Goal: Task Accomplishment & Management: Complete application form

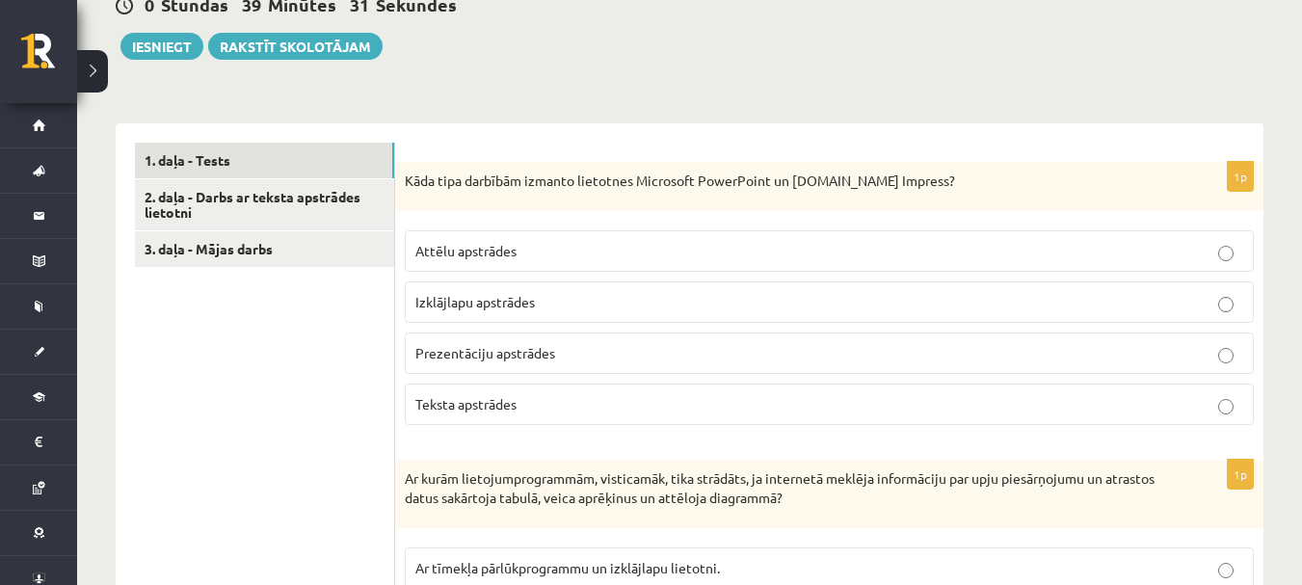
scroll to position [482, 0]
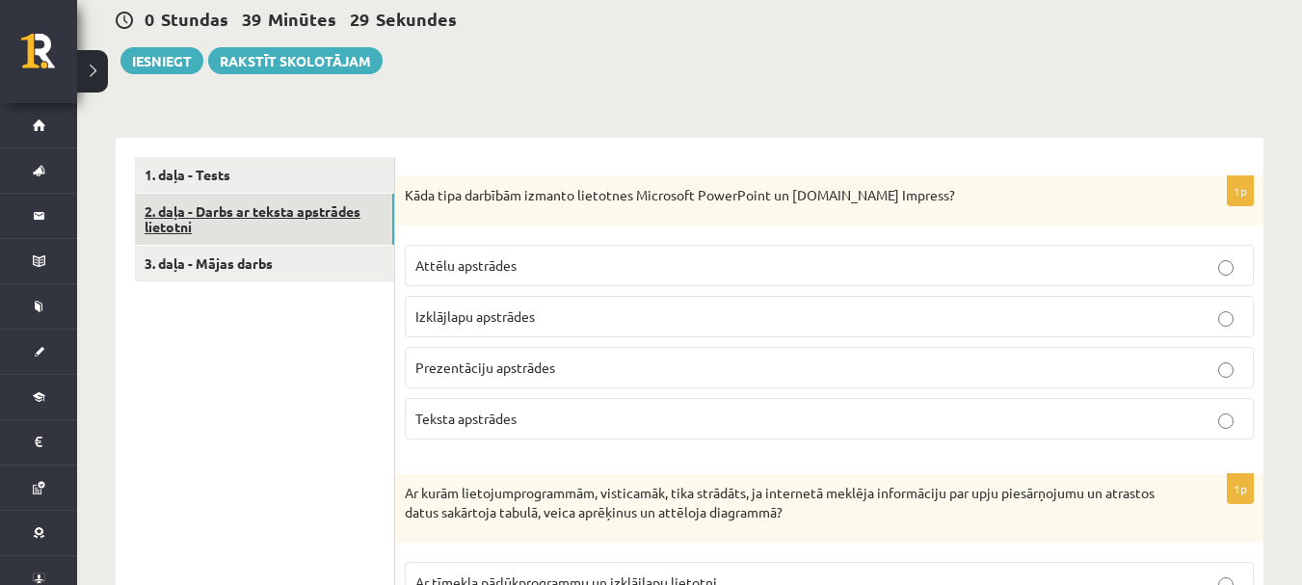
click at [368, 214] on link "2. daļa - Darbs ar teksta apstrādes lietotni" at bounding box center [264, 220] width 259 height 52
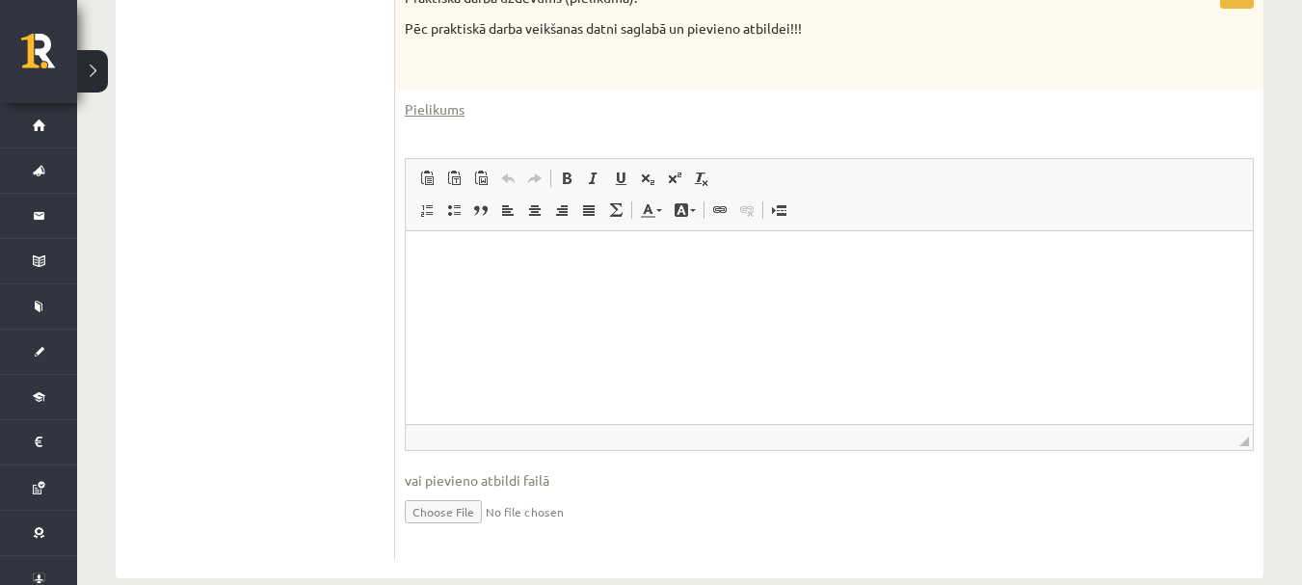
scroll to position [870, 0]
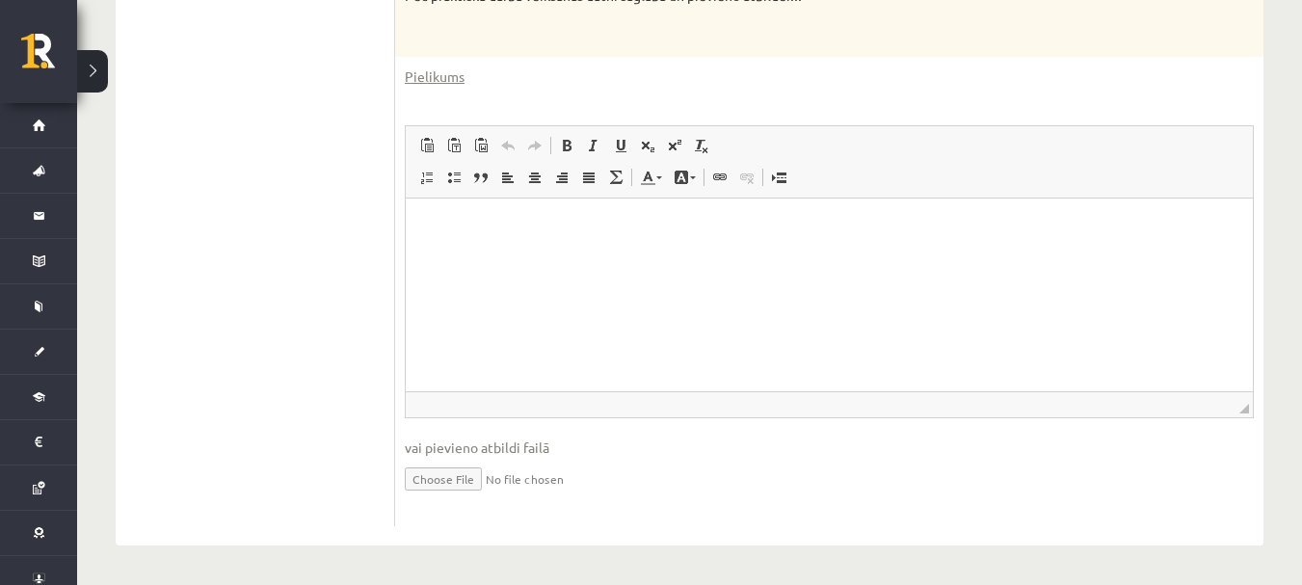
click at [471, 486] on input "file" at bounding box center [829, 478] width 849 height 40
type input "**********"
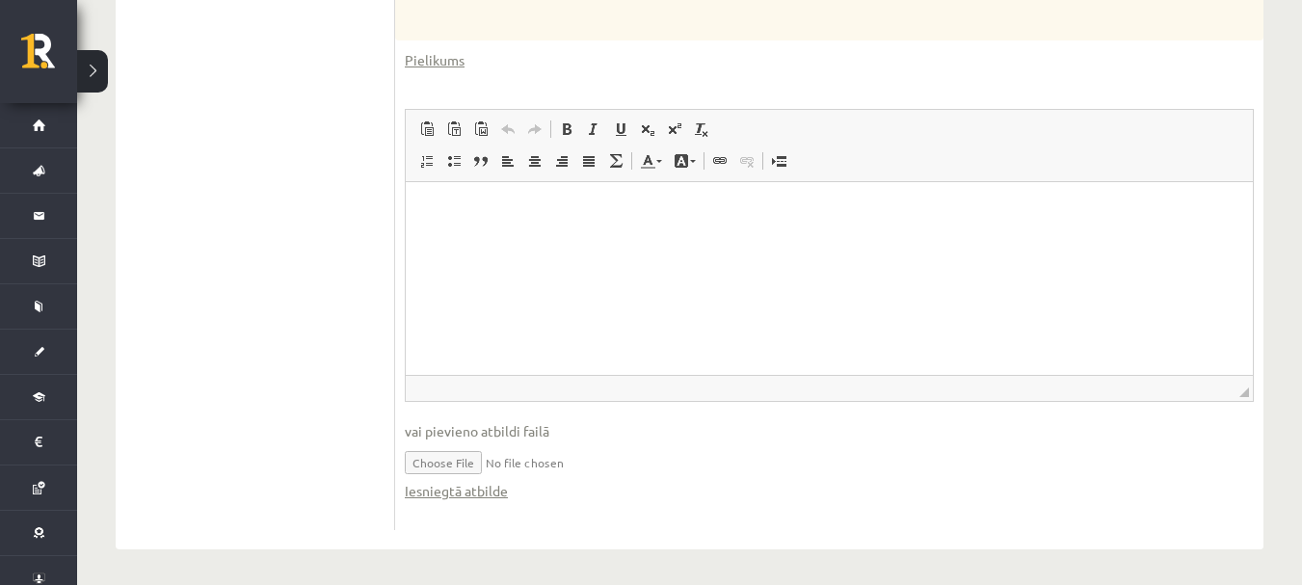
scroll to position [891, 0]
click at [565, 452] on input "file" at bounding box center [829, 458] width 849 height 40
drag, startPoint x: 44, startPoint y: 77, endPoint x: 357, endPoint y: 372, distance: 429.6
click at [357, 372] on ul "1. daļa - Tests 2. daļa - Darbs ar teksta apstrādes lietotni 3. daļa - Mājas da…" at bounding box center [265, 138] width 260 height 778
click at [529, 463] on input "file" at bounding box center [829, 458] width 849 height 40
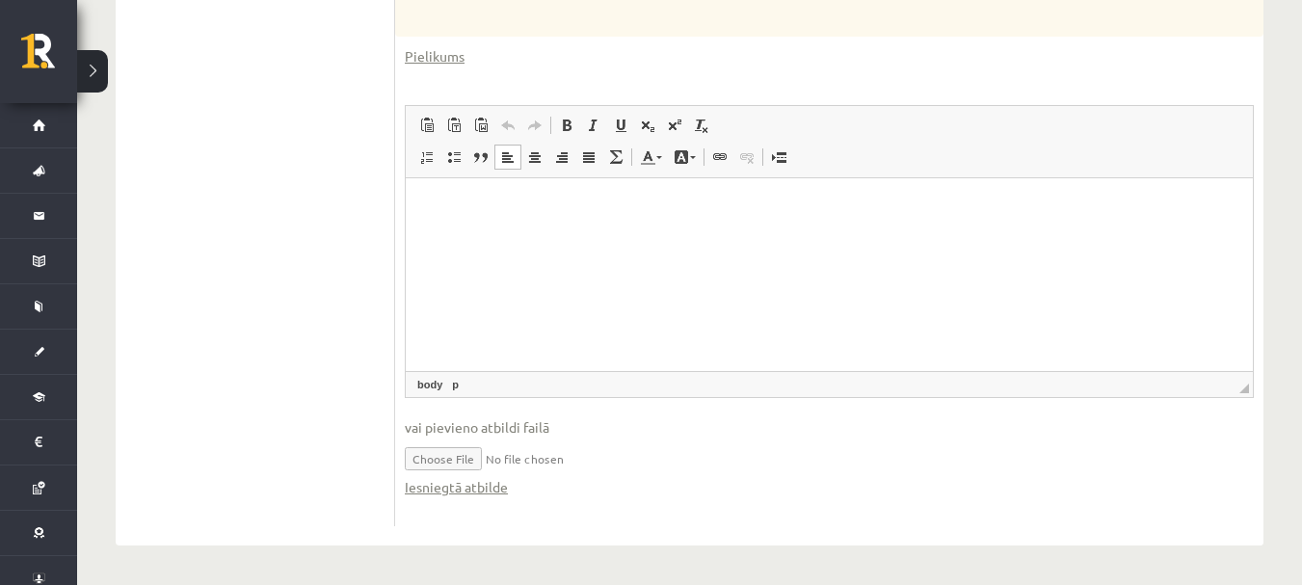
drag, startPoint x: 512, startPoint y: 218, endPoint x: 1018, endPoint y: 293, distance: 511.6
click at [1018, 237] on html at bounding box center [829, 207] width 847 height 59
click at [470, 461] on input "file" at bounding box center [829, 458] width 849 height 40
type input "**********"
click at [561, 467] on input "file" at bounding box center [829, 458] width 849 height 40
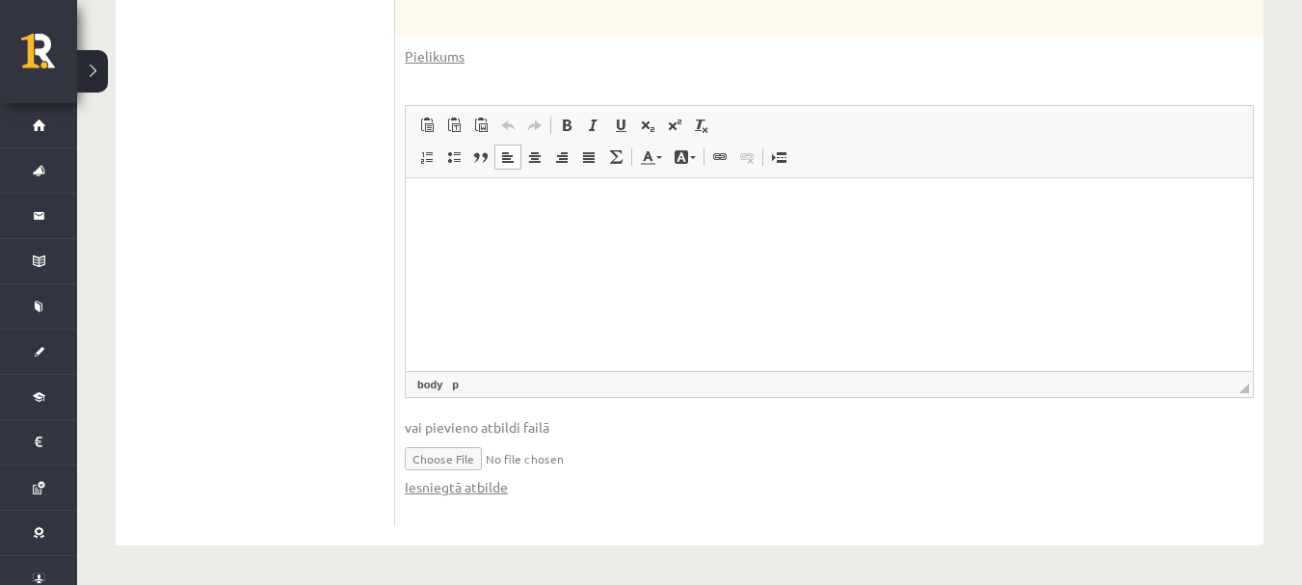
click at [542, 462] on input "file" at bounding box center [829, 458] width 849 height 40
type input "**********"
click at [609, 463] on input "file" at bounding box center [829, 458] width 849 height 40
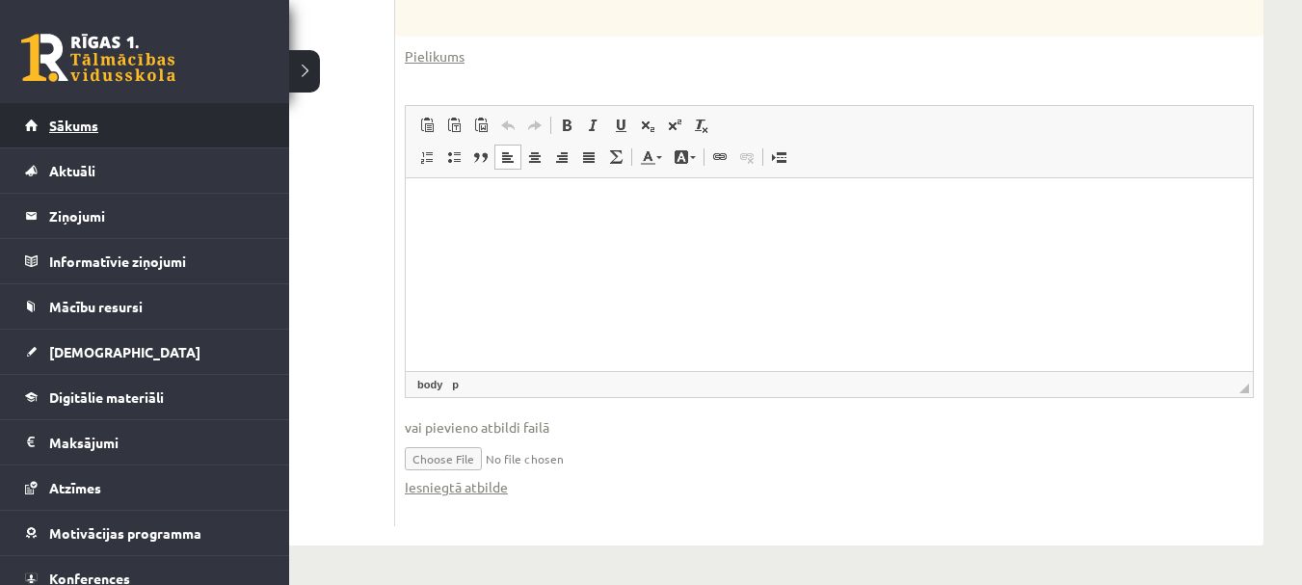
click at [127, 121] on link "Sākums" at bounding box center [145, 125] width 240 height 44
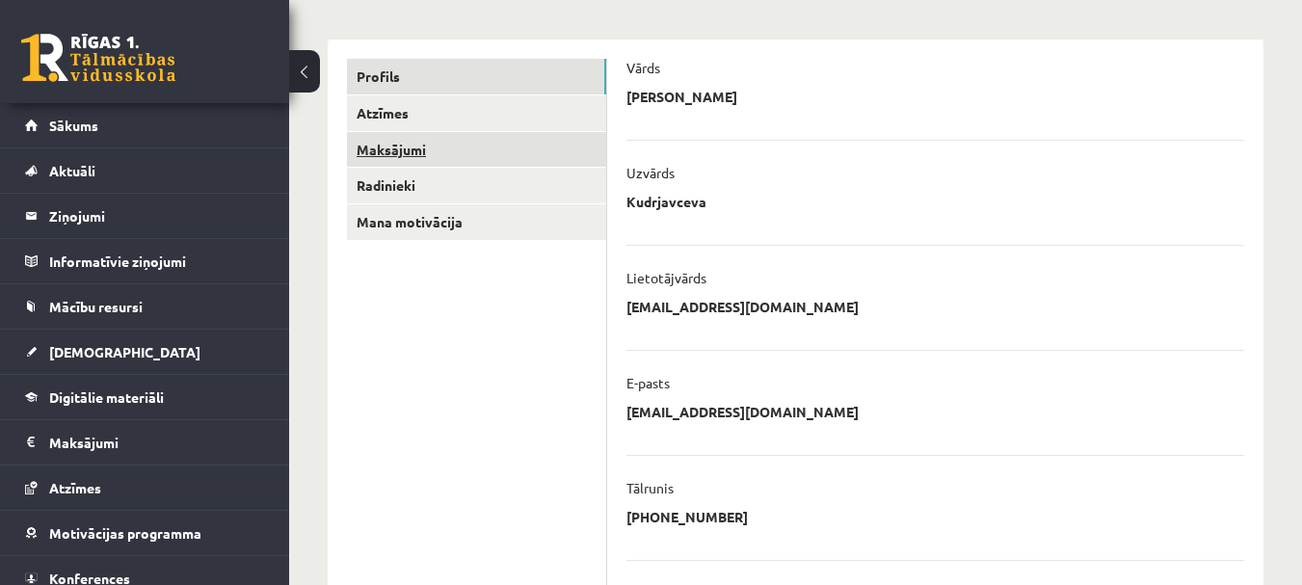
scroll to position [95, 0]
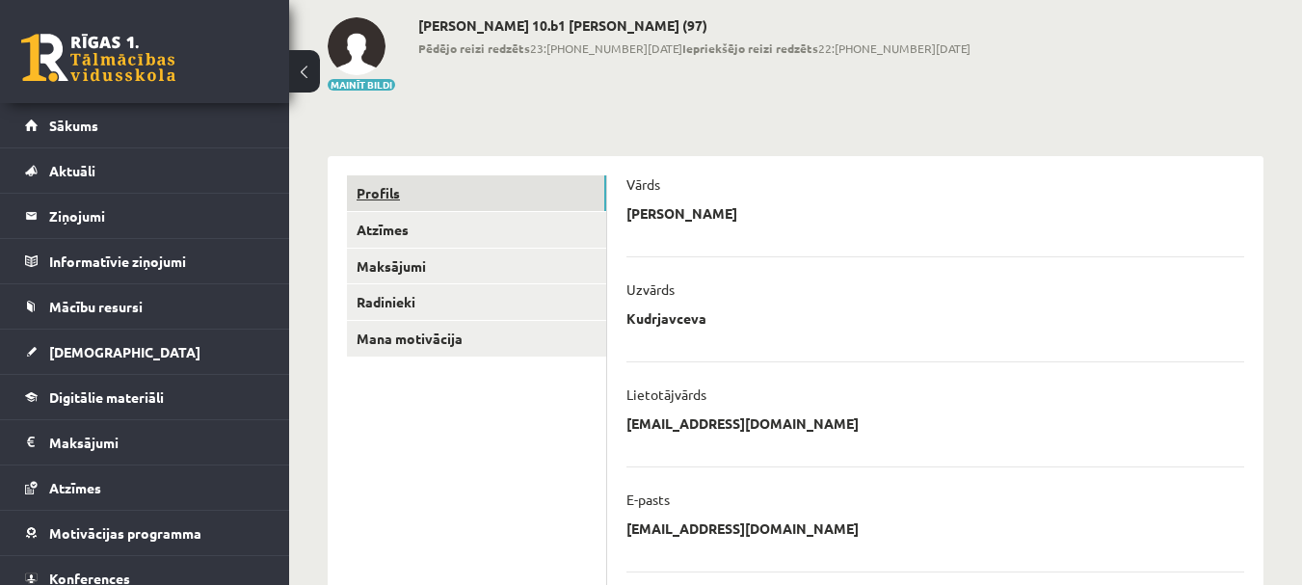
click at [383, 199] on link "Profils" at bounding box center [476, 193] width 259 height 36
click at [411, 335] on link "Mana motivācija" at bounding box center [476, 339] width 259 height 36
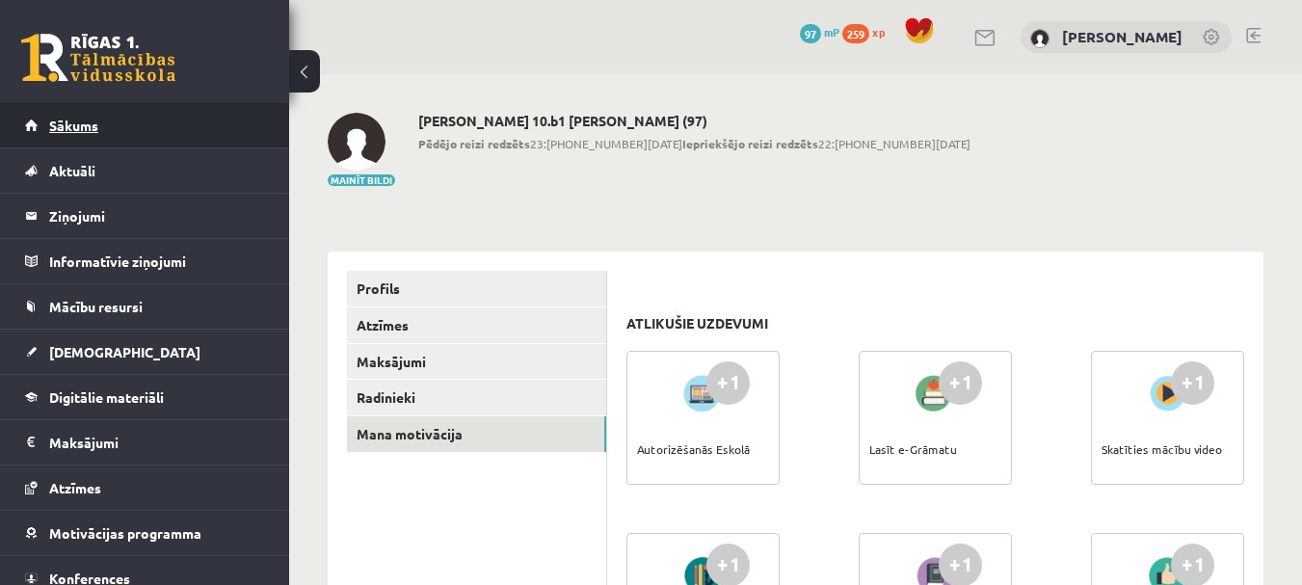
click at [77, 122] on span "Sākums" at bounding box center [73, 125] width 49 height 17
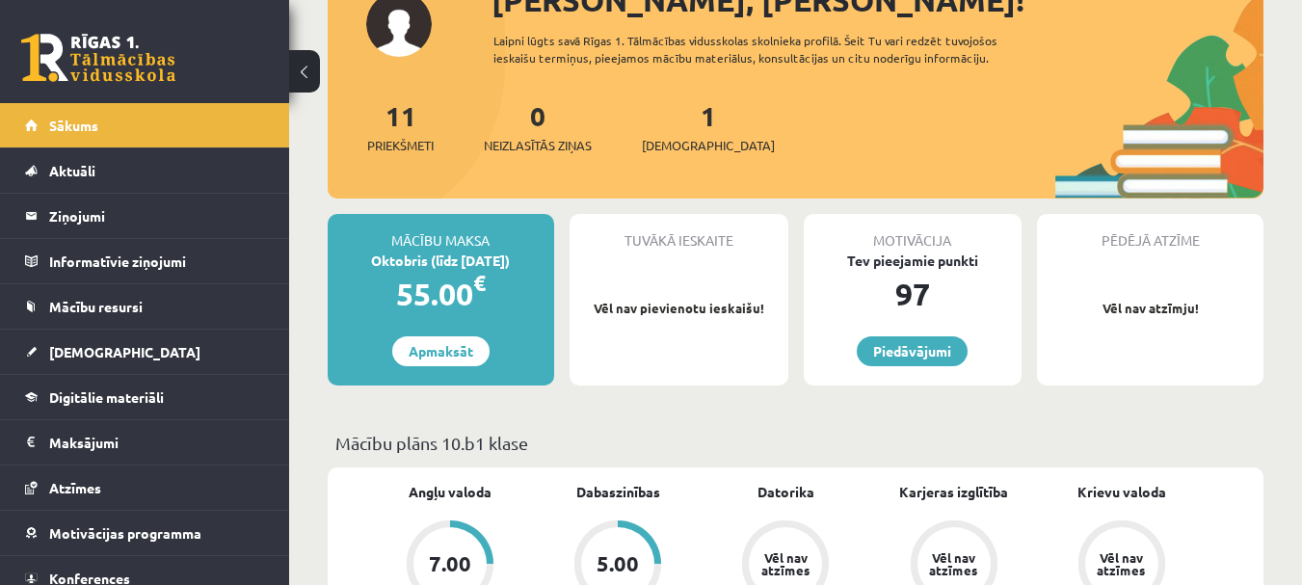
scroll to position [193, 0]
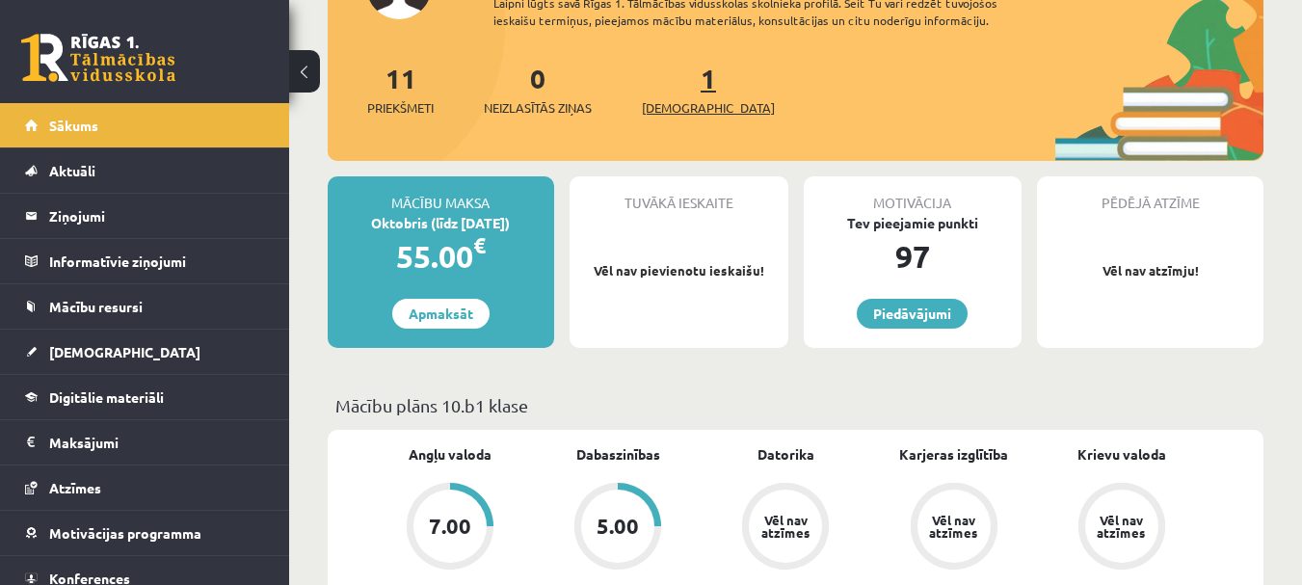
click at [673, 98] on span "[DEMOGRAPHIC_DATA]" at bounding box center [708, 107] width 133 height 19
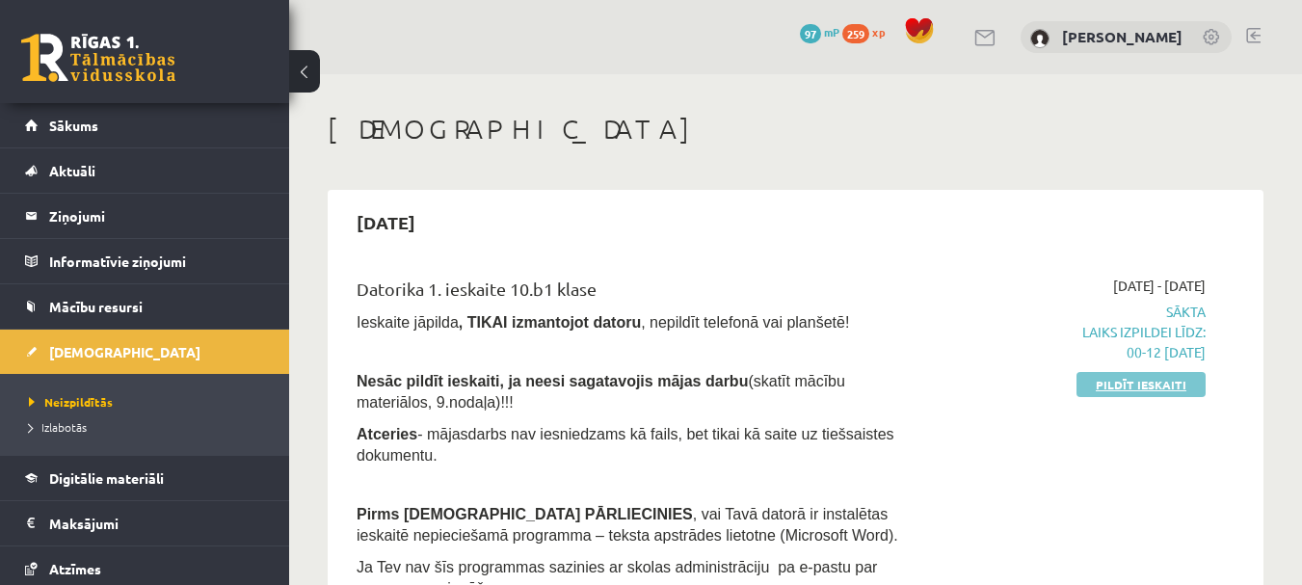
click at [1161, 388] on link "Pildīt ieskaiti" at bounding box center [1141, 384] width 129 height 25
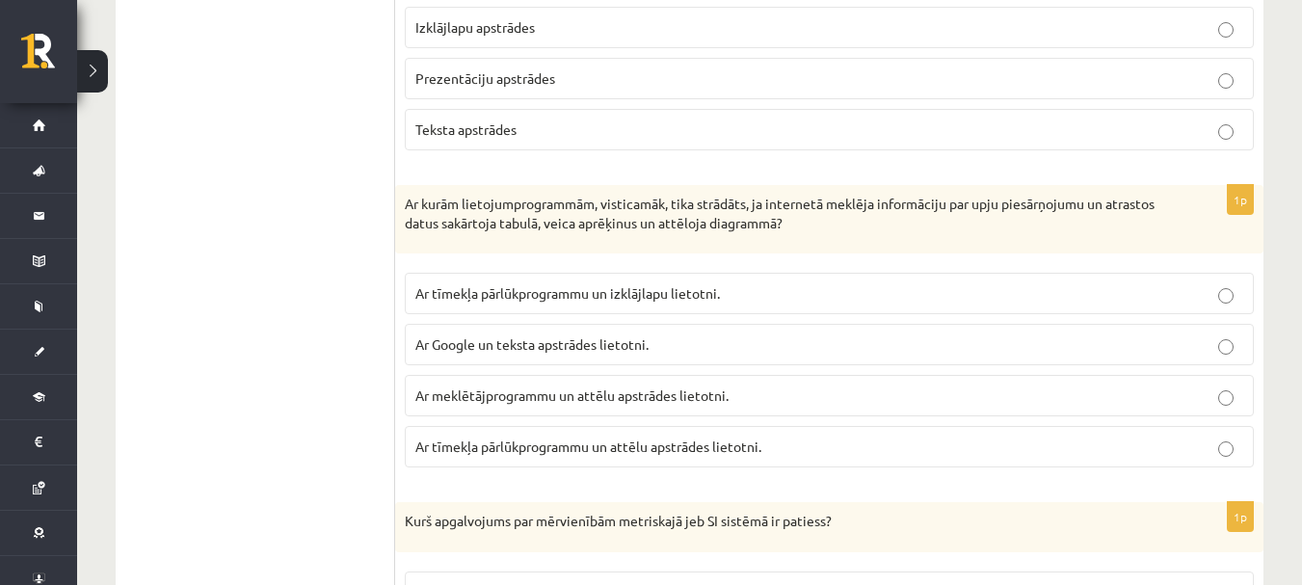
scroll to position [482, 0]
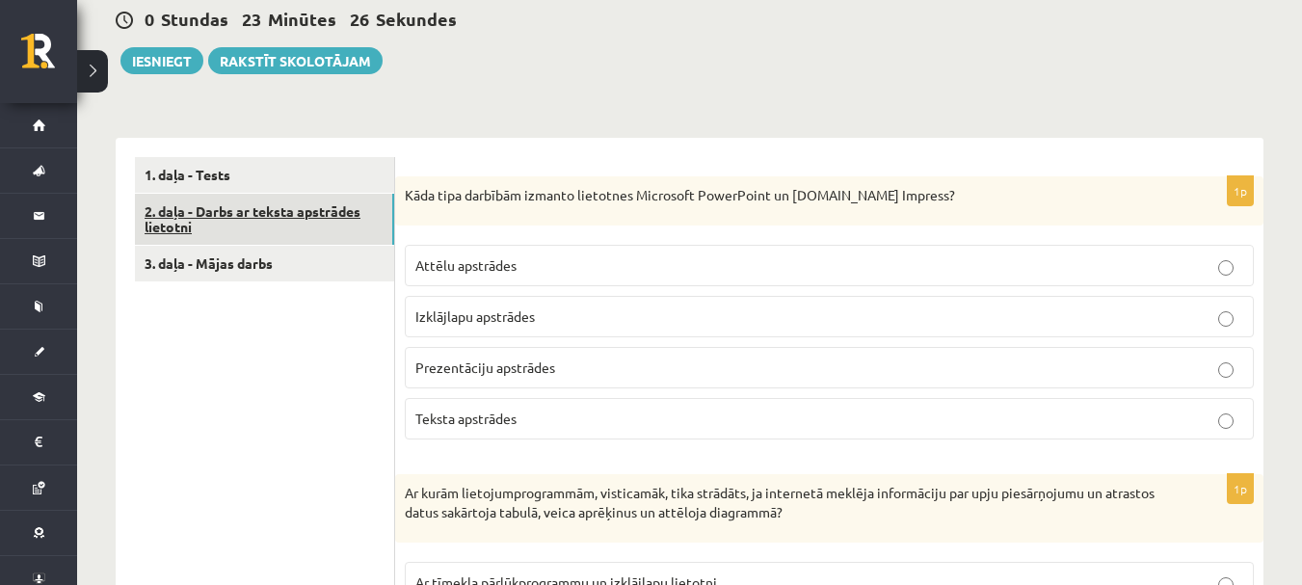
click at [266, 220] on link "2. daļa - Darbs ar teksta apstrādes lietotni" at bounding box center [264, 220] width 259 height 52
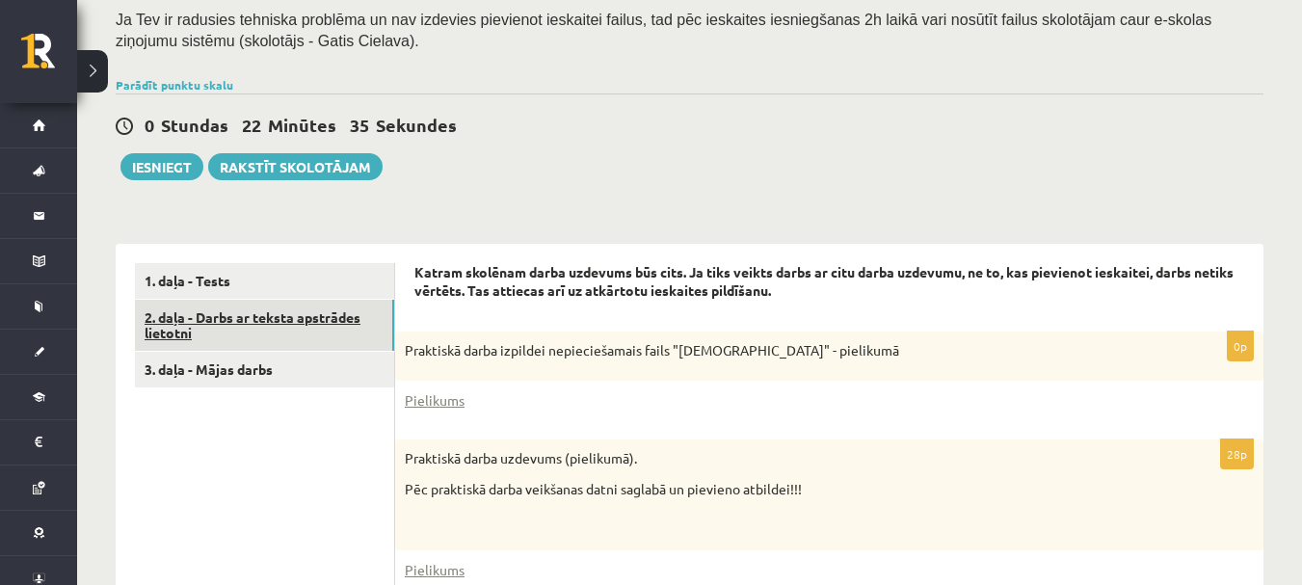
scroll to position [505, 0]
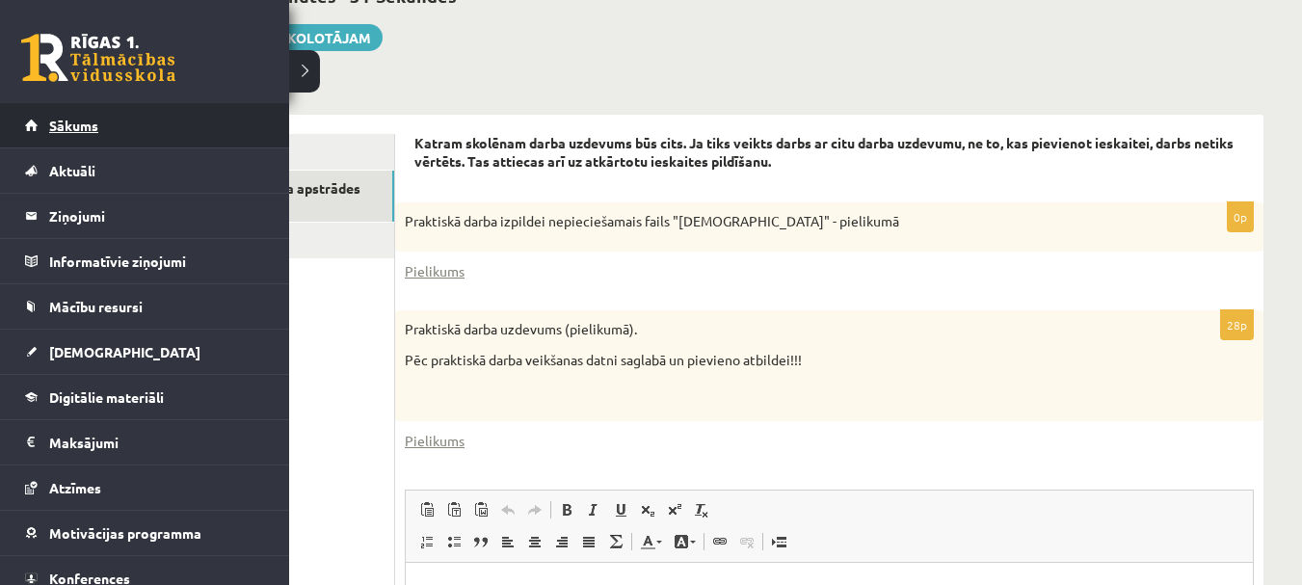
click at [84, 105] on link "Sākums" at bounding box center [145, 125] width 240 height 44
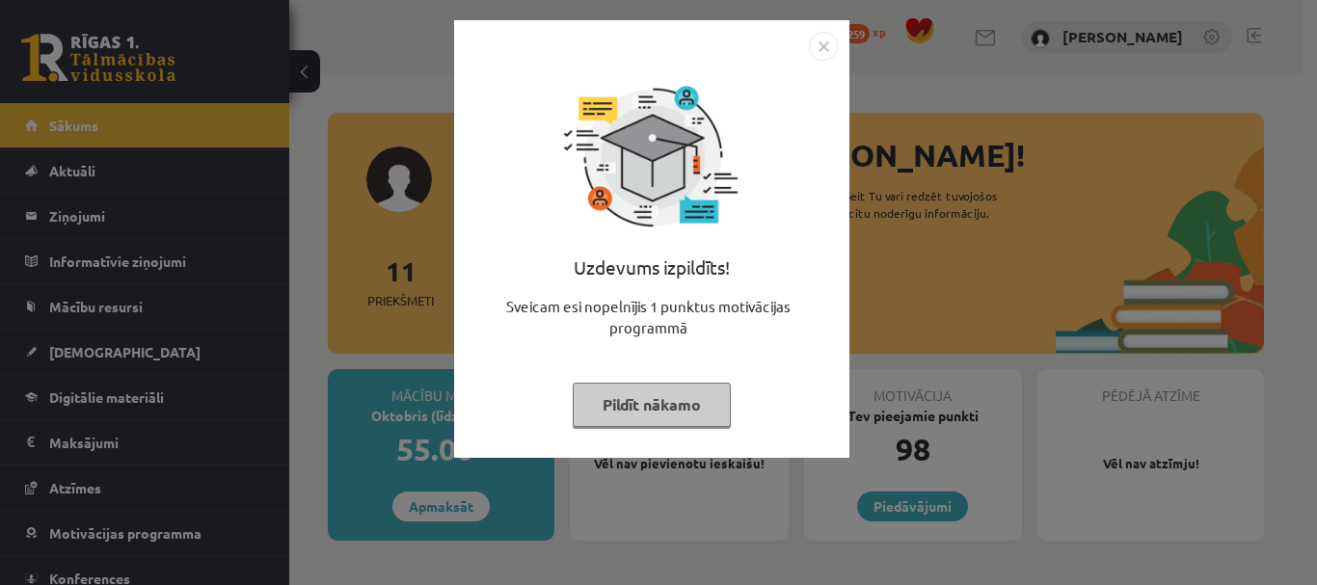
click at [670, 404] on button "Pildīt nākamo" at bounding box center [652, 405] width 158 height 44
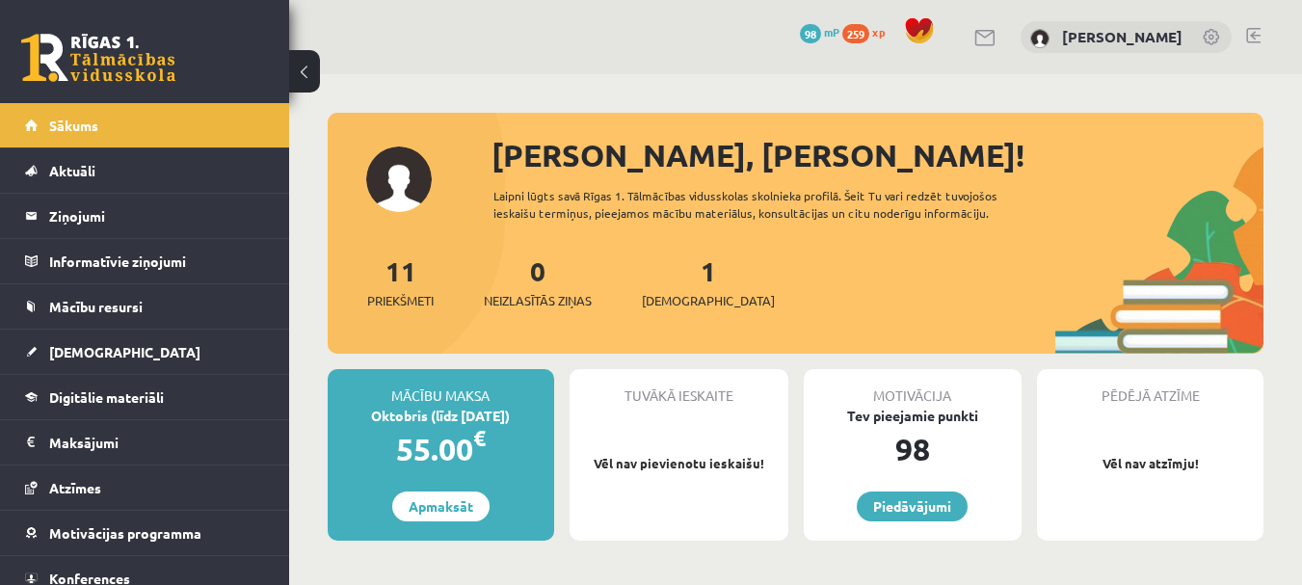
click at [677, 288] on div "1 Ieskaites" at bounding box center [708, 281] width 133 height 60
click at [676, 281] on link "1 Ieskaites" at bounding box center [708, 282] width 133 height 57
click at [671, 282] on link "1 Ieskaites" at bounding box center [708, 282] width 133 height 57
click at [653, 291] on span "[DEMOGRAPHIC_DATA]" at bounding box center [708, 300] width 133 height 19
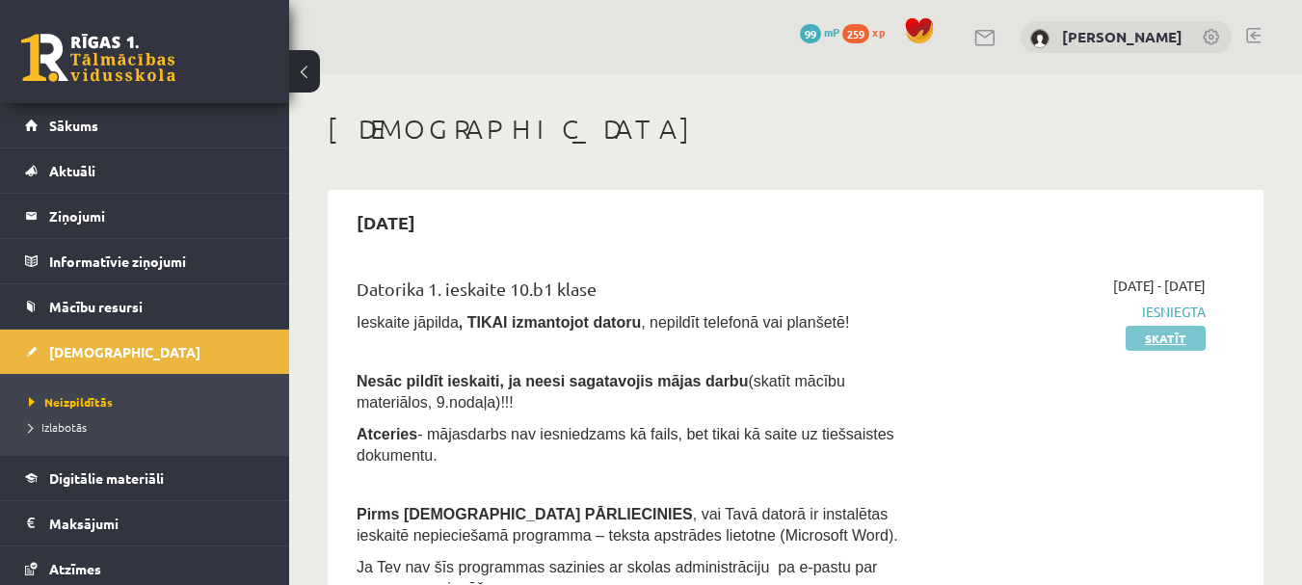
click at [1145, 340] on link "Skatīt" at bounding box center [1166, 338] width 80 height 25
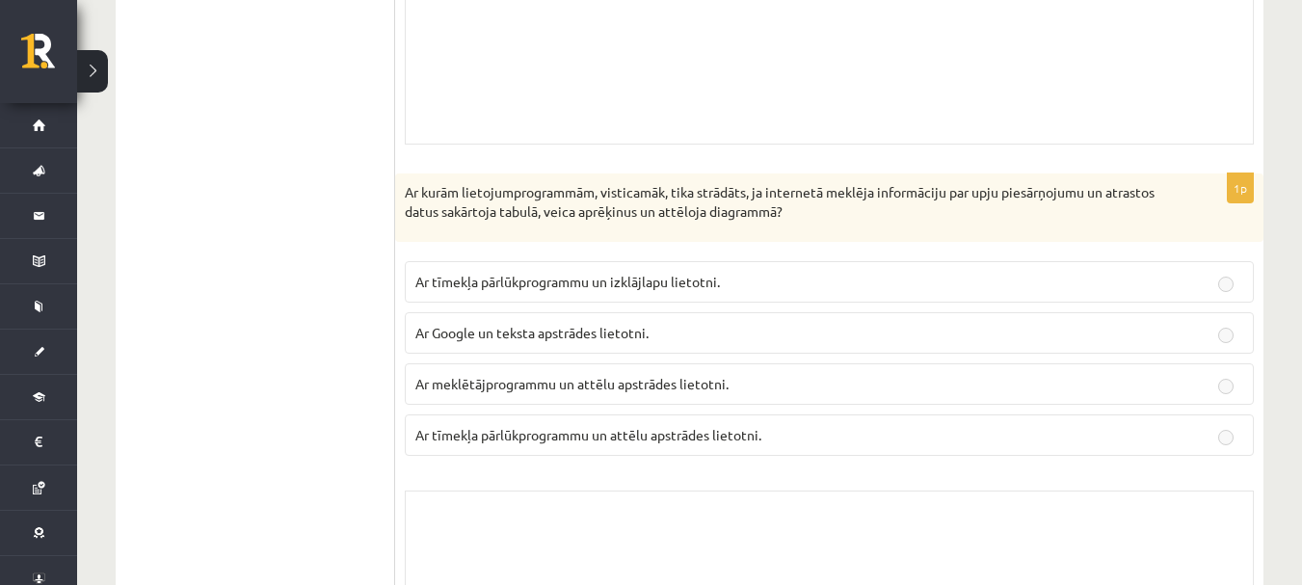
scroll to position [578, 0]
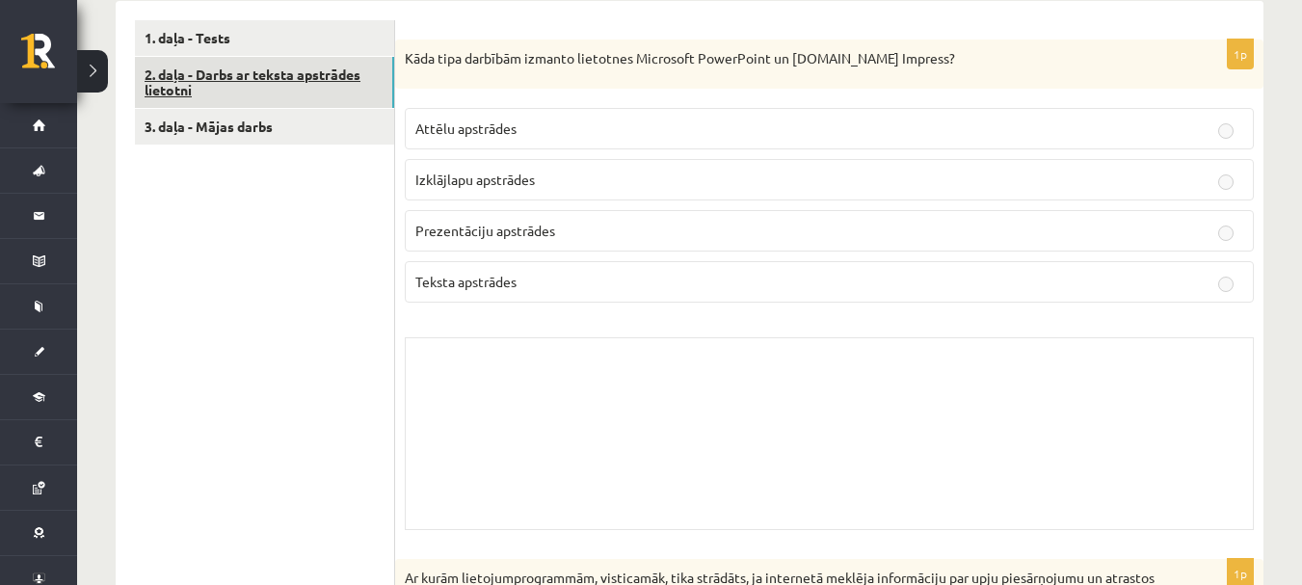
click at [331, 85] on link "2. daļa - Darbs ar teksta apstrādes lietotni" at bounding box center [264, 83] width 259 height 52
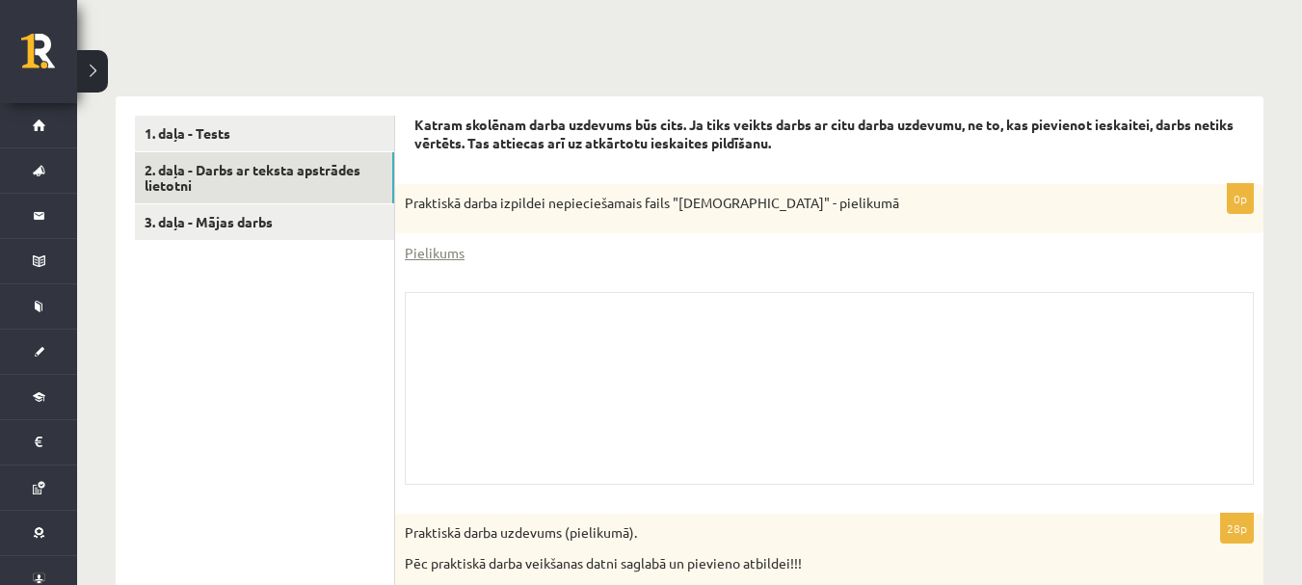
scroll to position [482, 0]
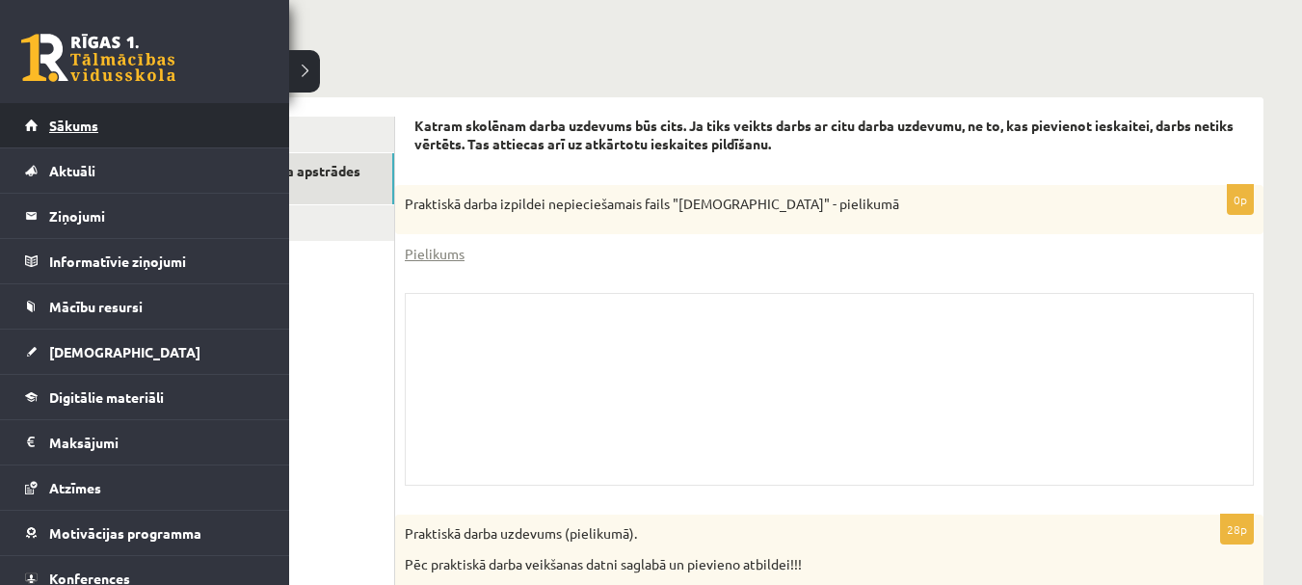
click at [33, 133] on link "Sākums" at bounding box center [145, 125] width 240 height 44
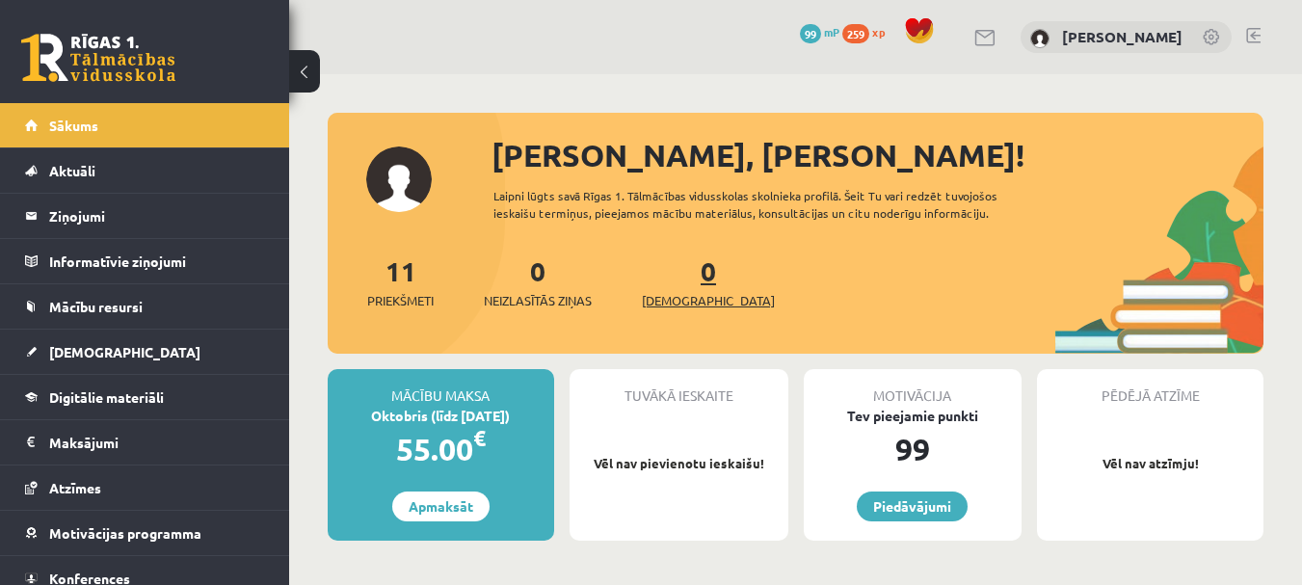
click at [679, 283] on link "0 [DEMOGRAPHIC_DATA]" at bounding box center [708, 282] width 133 height 57
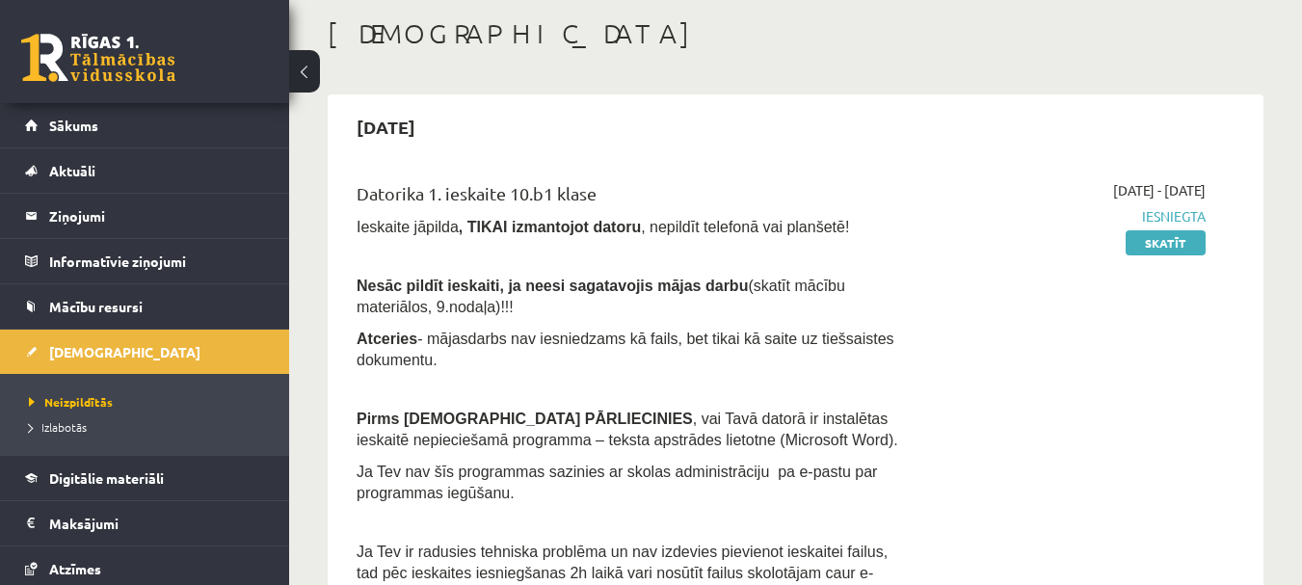
scroll to position [96, 0]
click at [1181, 238] on link "Skatīt" at bounding box center [1166, 241] width 80 height 25
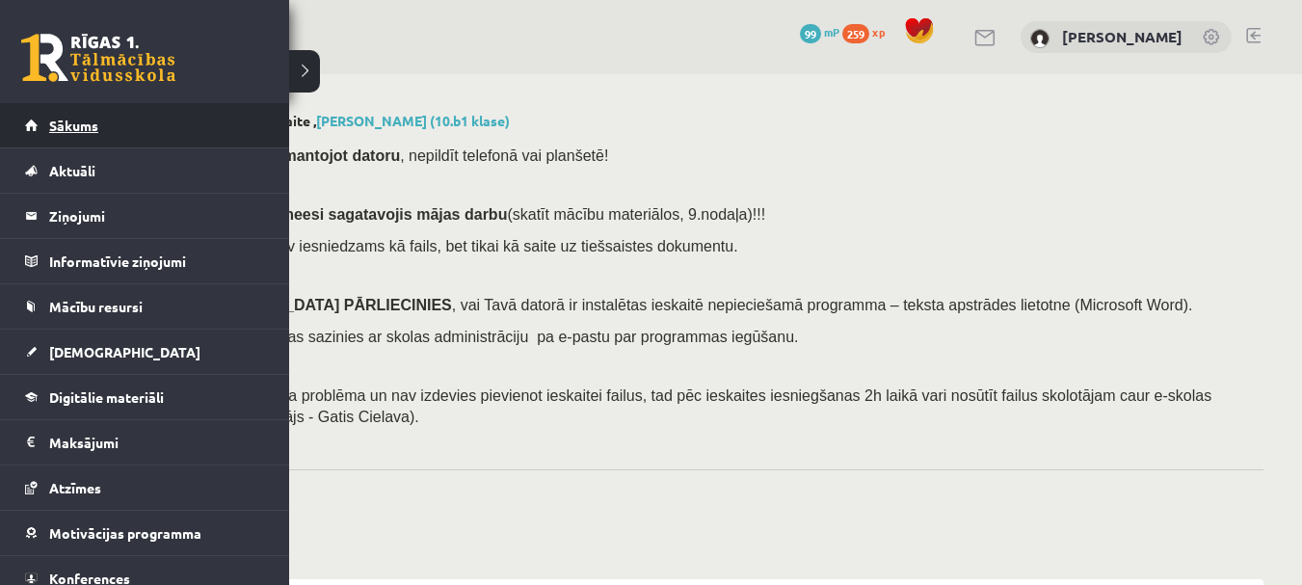
click at [64, 137] on link "Sākums" at bounding box center [145, 125] width 240 height 44
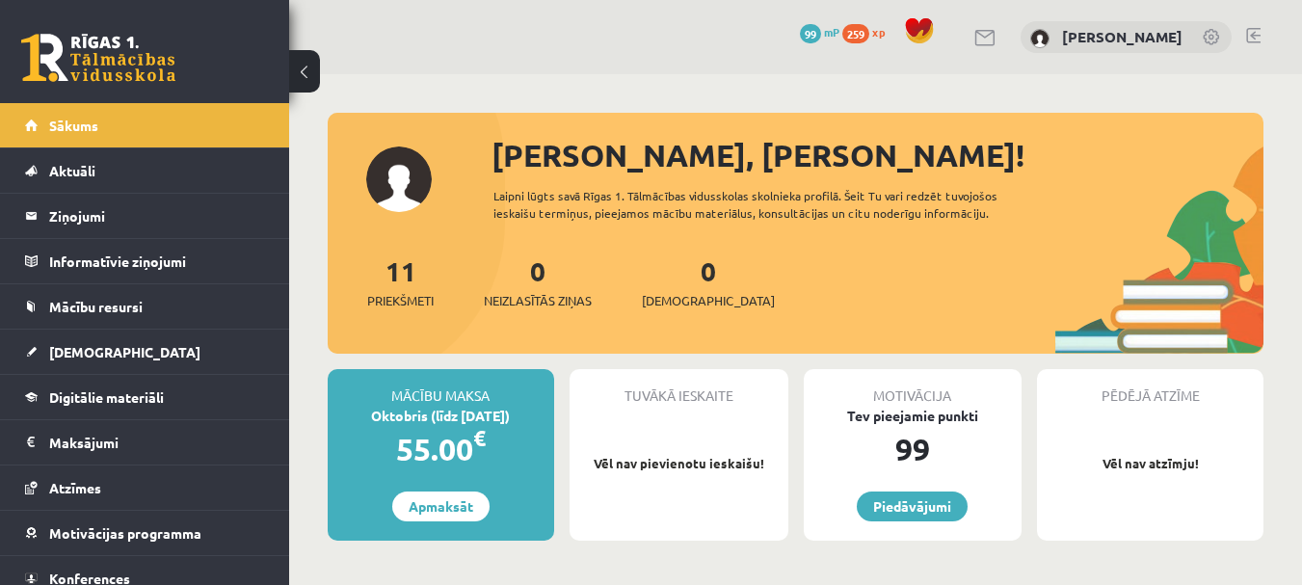
click at [685, 290] on div "0 Ieskaites" at bounding box center [708, 281] width 133 height 60
click at [690, 296] on span "[DEMOGRAPHIC_DATA]" at bounding box center [708, 300] width 133 height 19
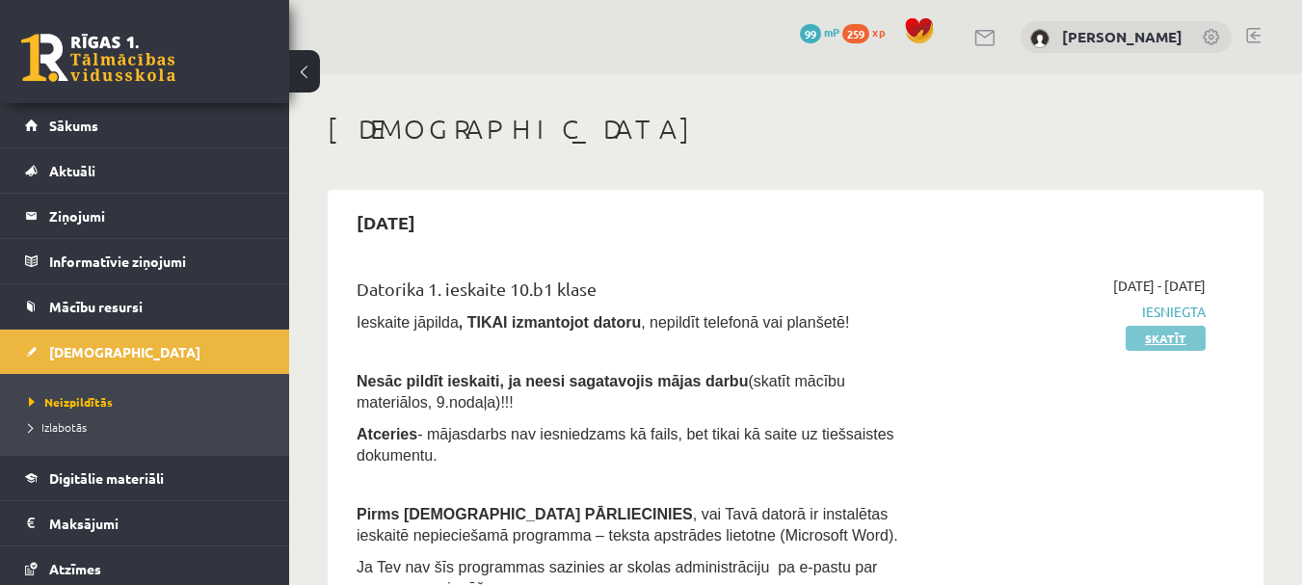
click at [1175, 343] on link "Skatīt" at bounding box center [1166, 338] width 80 height 25
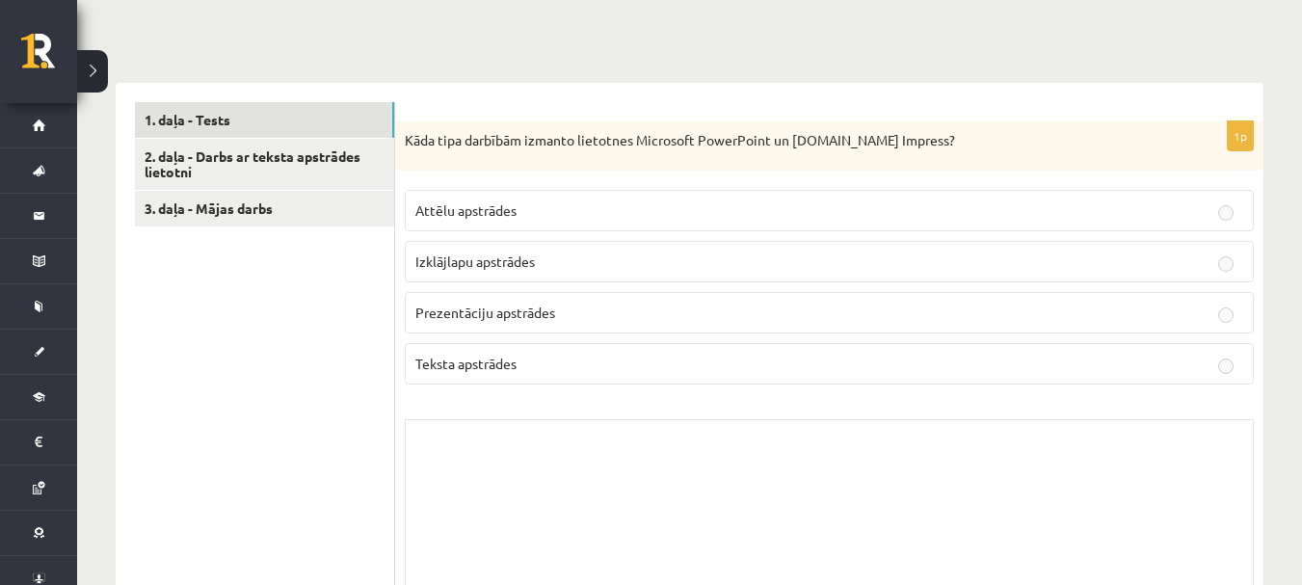
scroll to position [386, 0]
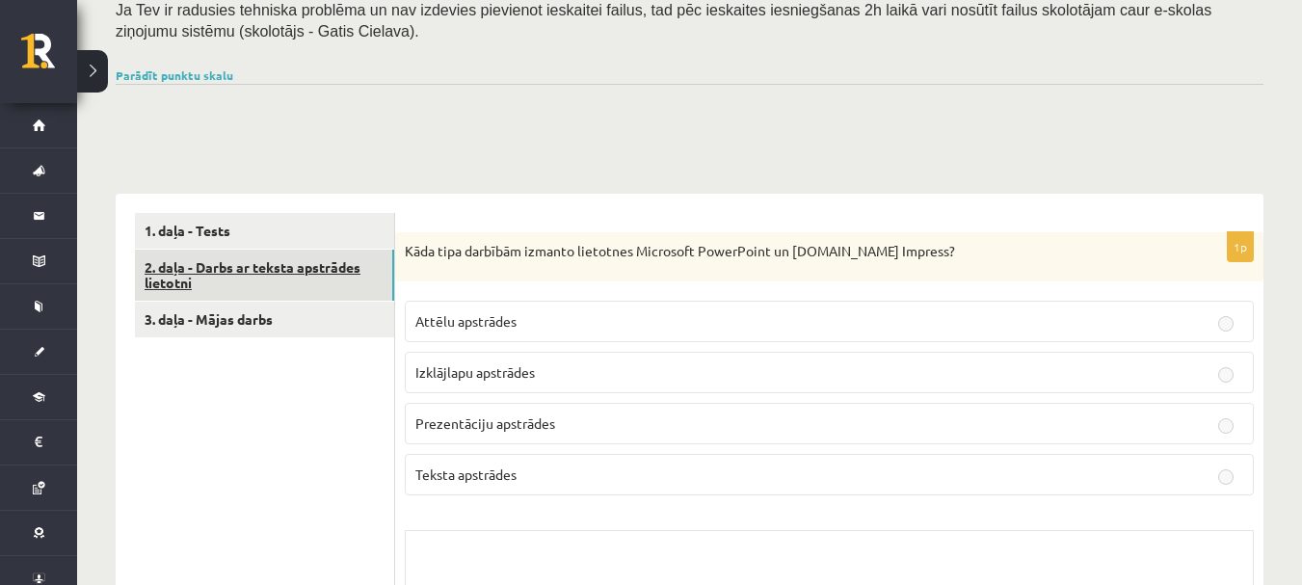
click at [301, 268] on link "2. daļa - Darbs ar teksta apstrādes lietotni" at bounding box center [264, 276] width 259 height 52
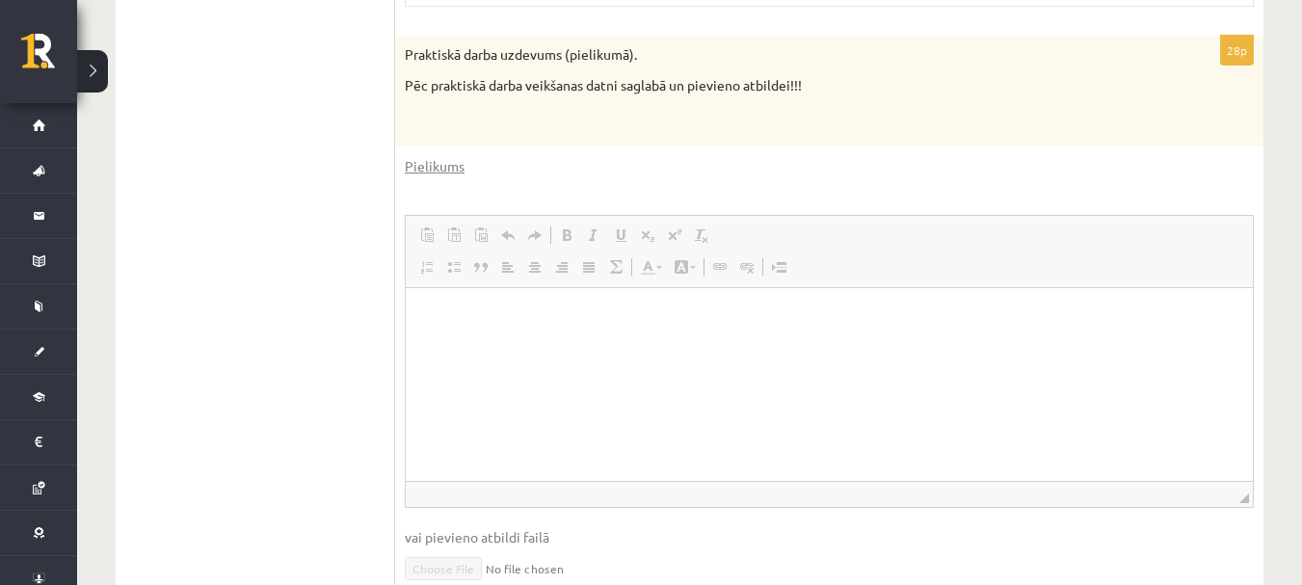
scroll to position [964, 0]
click at [591, 344] on html at bounding box center [829, 314] width 847 height 59
click at [513, 344] on html at bounding box center [829, 314] width 847 height 59
click at [480, 498] on span "◢ Путь элементов body" at bounding box center [829, 491] width 847 height 26
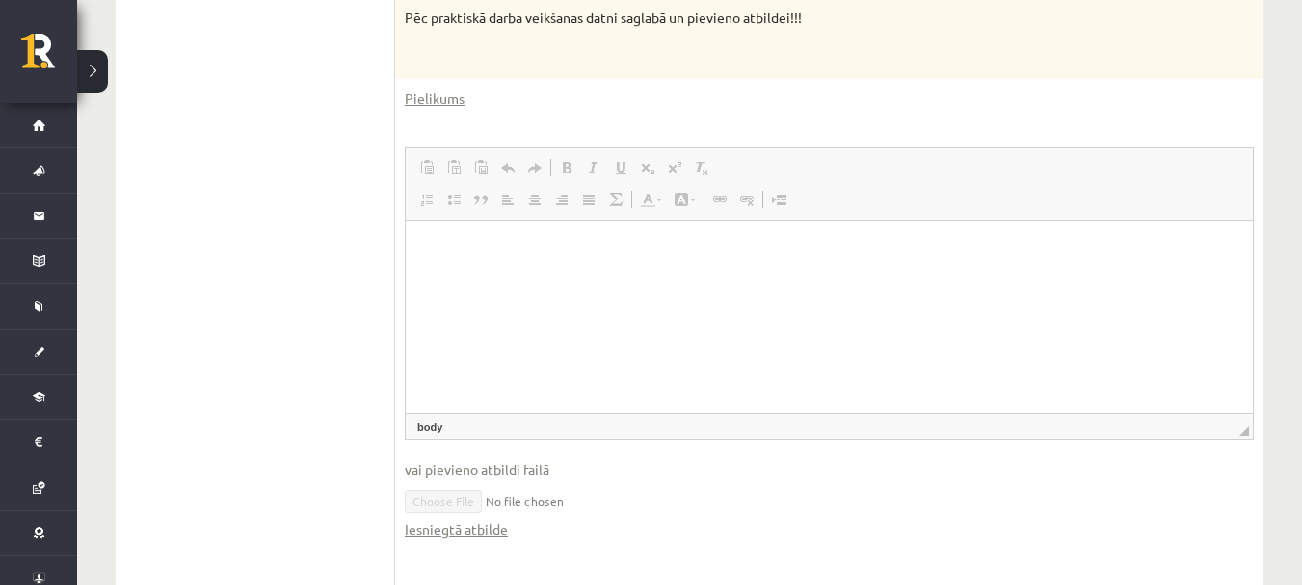
scroll to position [1060, 0]
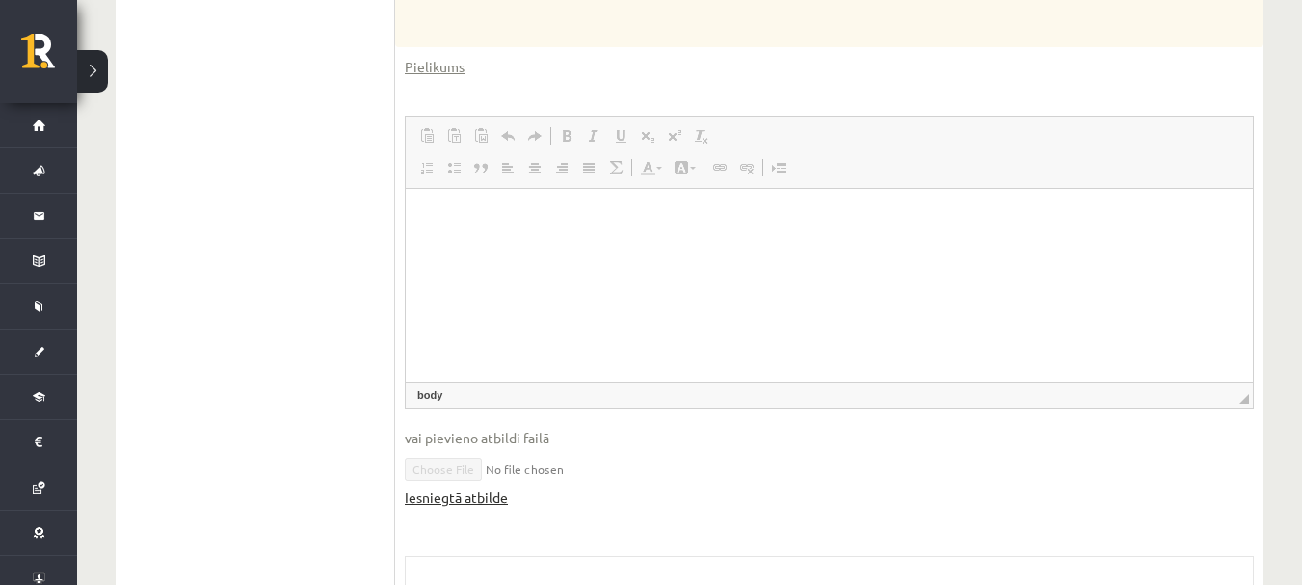
click at [475, 498] on link "Iesniegtā atbilde" at bounding box center [456, 498] width 103 height 20
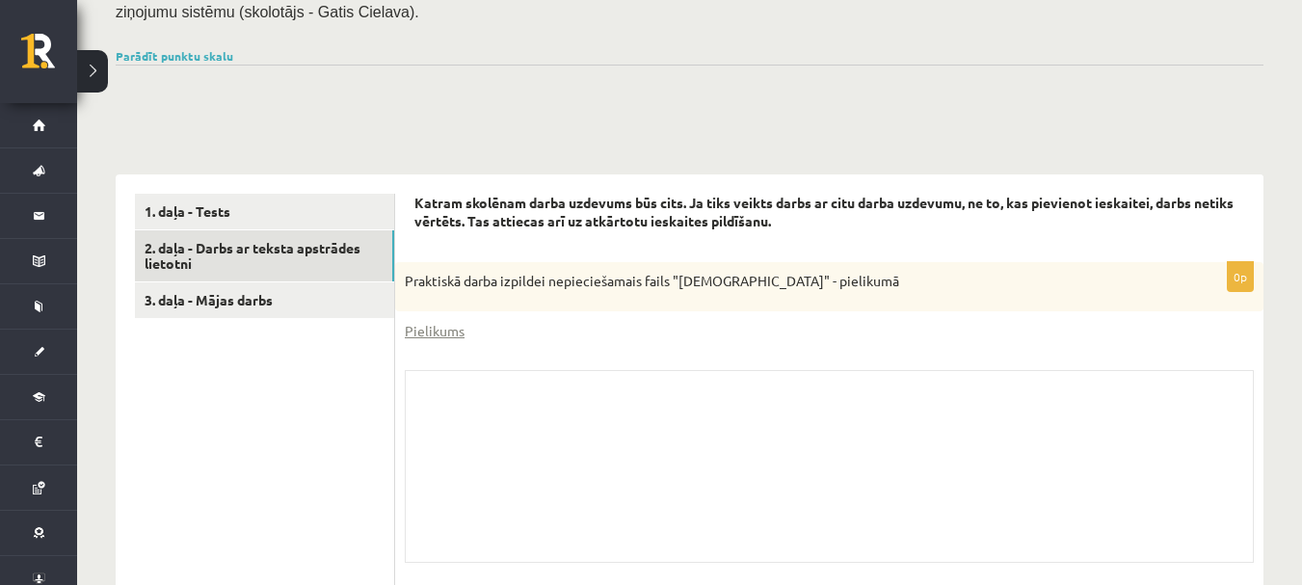
scroll to position [232, 0]
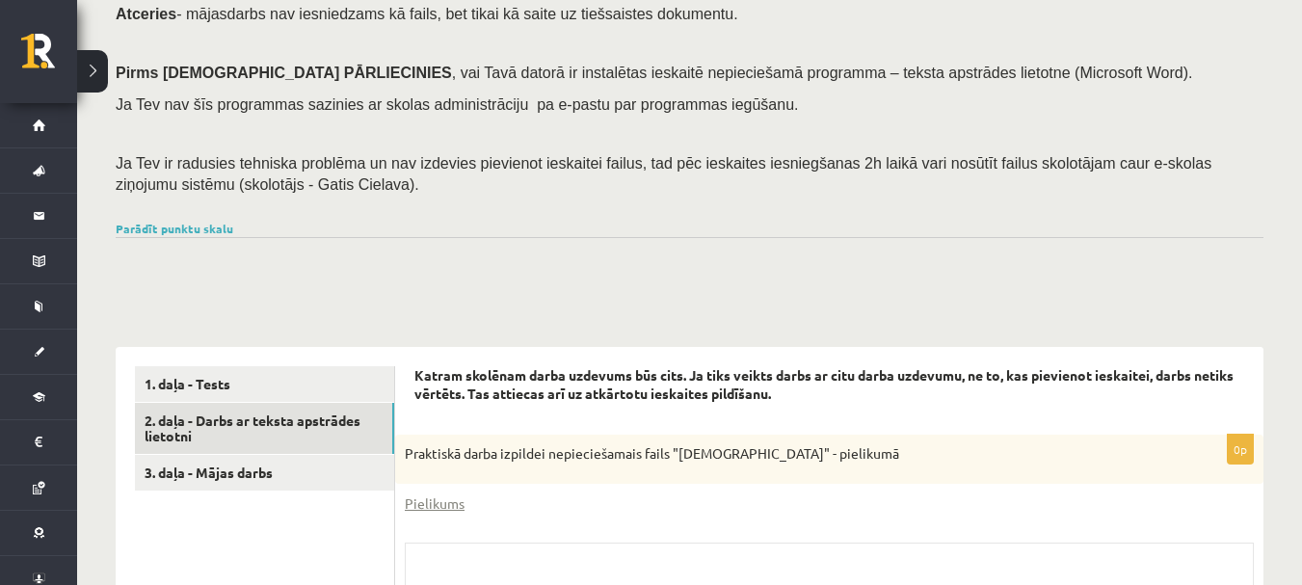
click at [653, 223] on div "Parādīt punktu skalu Atzīme No Līdz 1 0 11 2 12 16 3 17 22 4 23 27 5 28 33 6 34…" at bounding box center [690, 228] width 1148 height 17
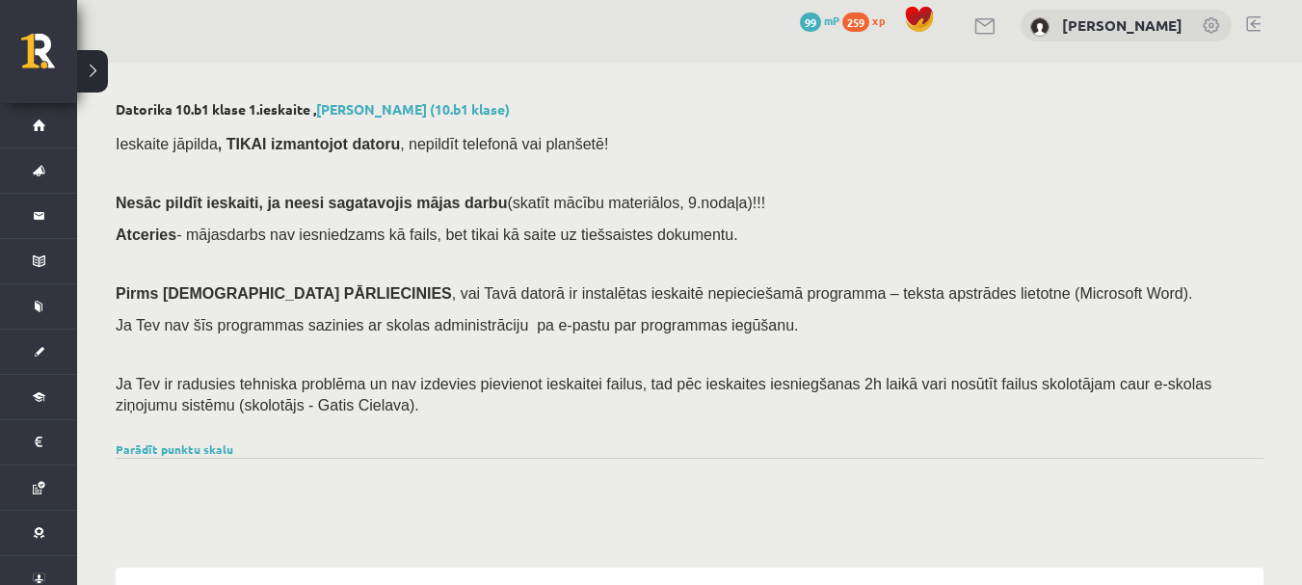
scroll to position [0, 0]
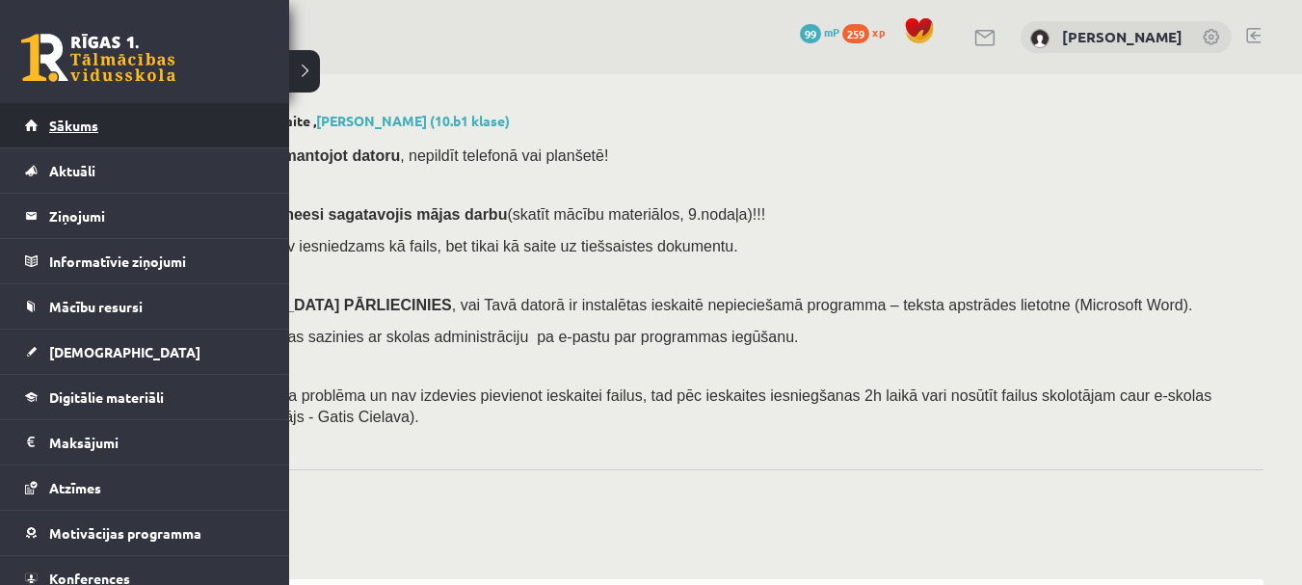
click at [62, 127] on span "Sākums" at bounding box center [73, 125] width 49 height 17
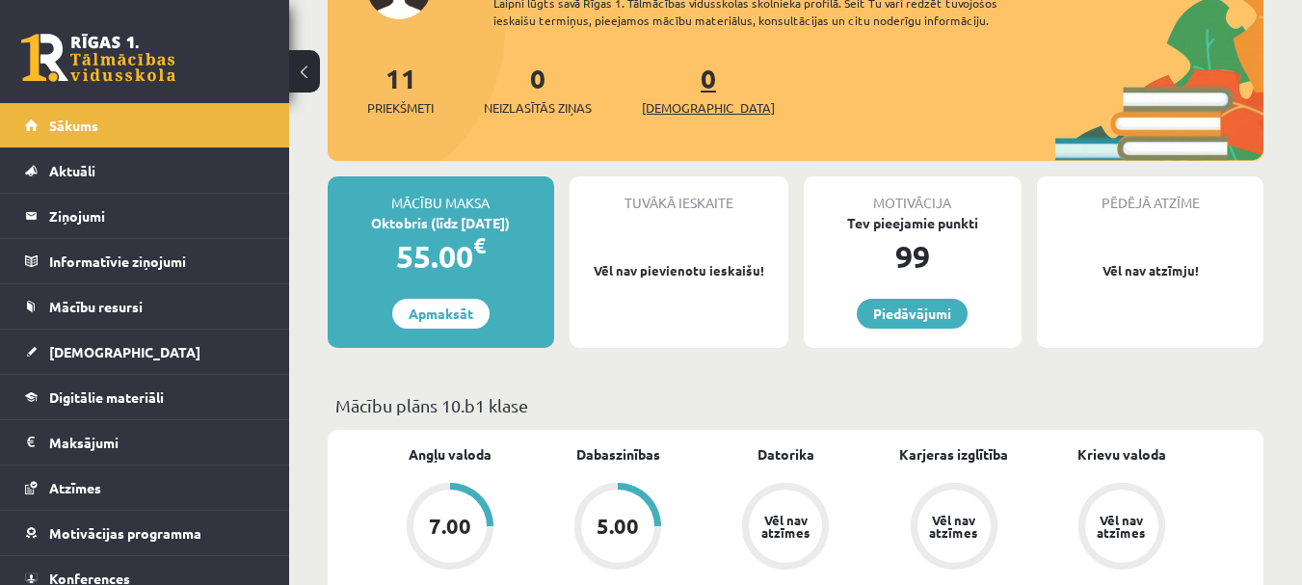
click at [681, 101] on span "[DEMOGRAPHIC_DATA]" at bounding box center [708, 107] width 133 height 19
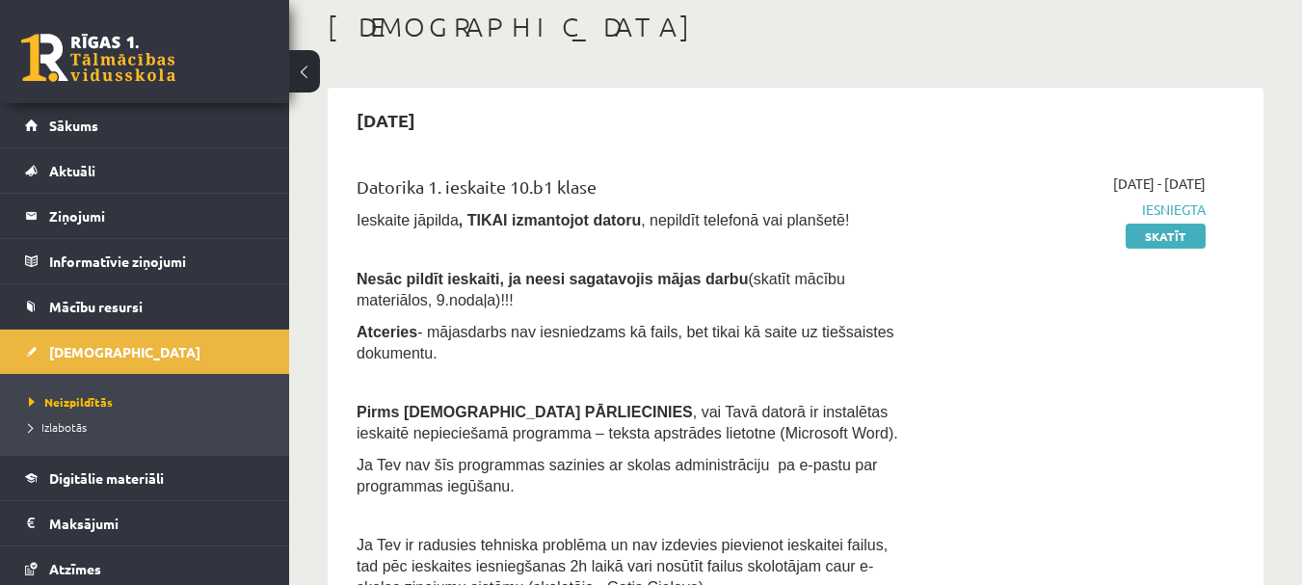
scroll to position [96, 0]
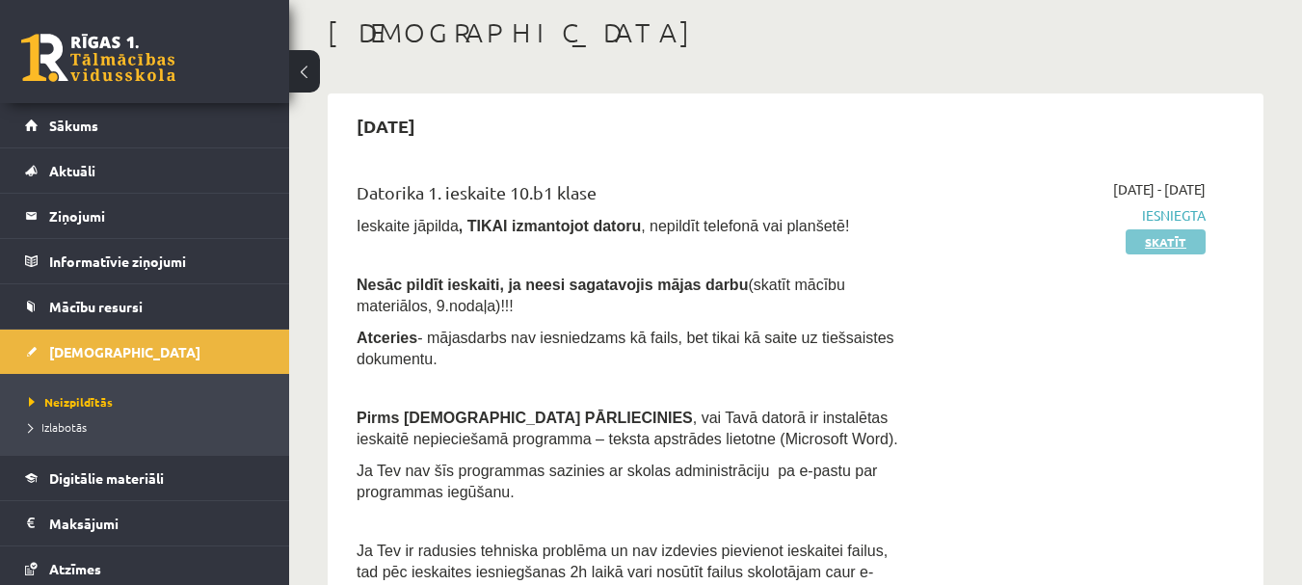
click at [1178, 234] on link "Skatīt" at bounding box center [1166, 241] width 80 height 25
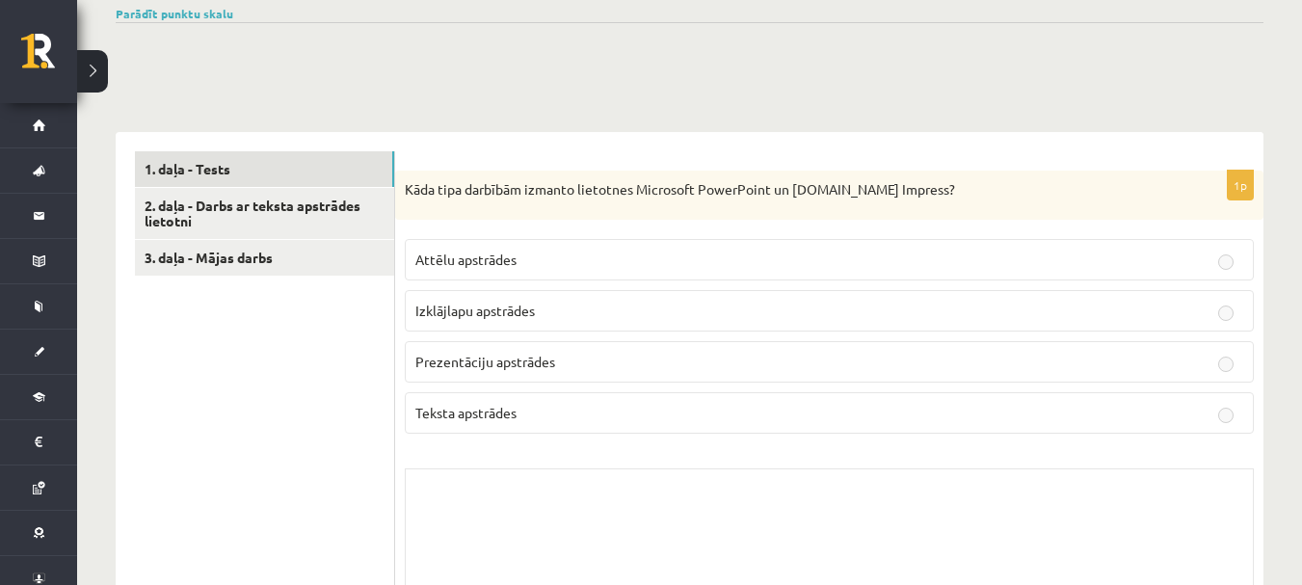
scroll to position [482, 0]
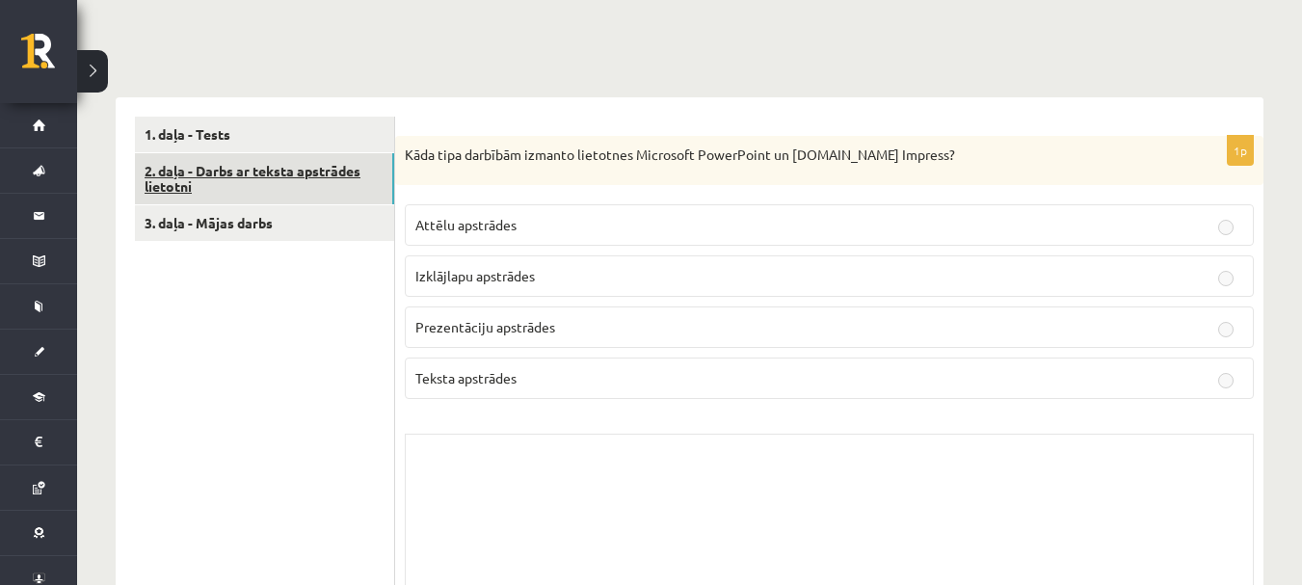
click at [271, 190] on link "2. daļa - Darbs ar teksta apstrādes lietotni" at bounding box center [264, 179] width 259 height 52
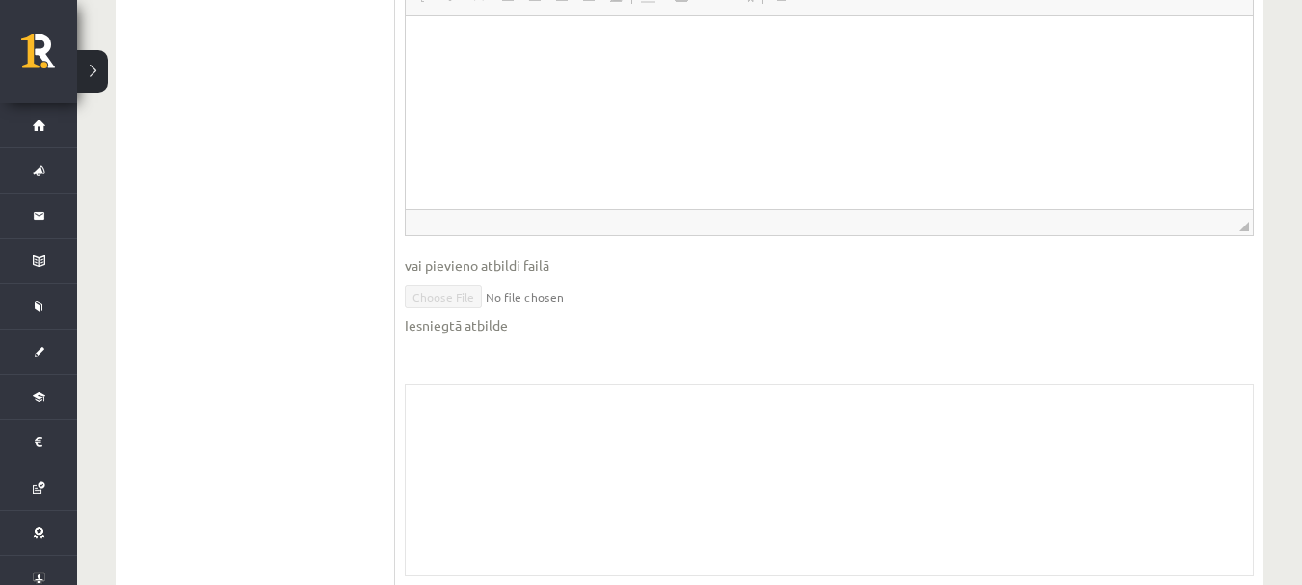
scroll to position [1253, 0]
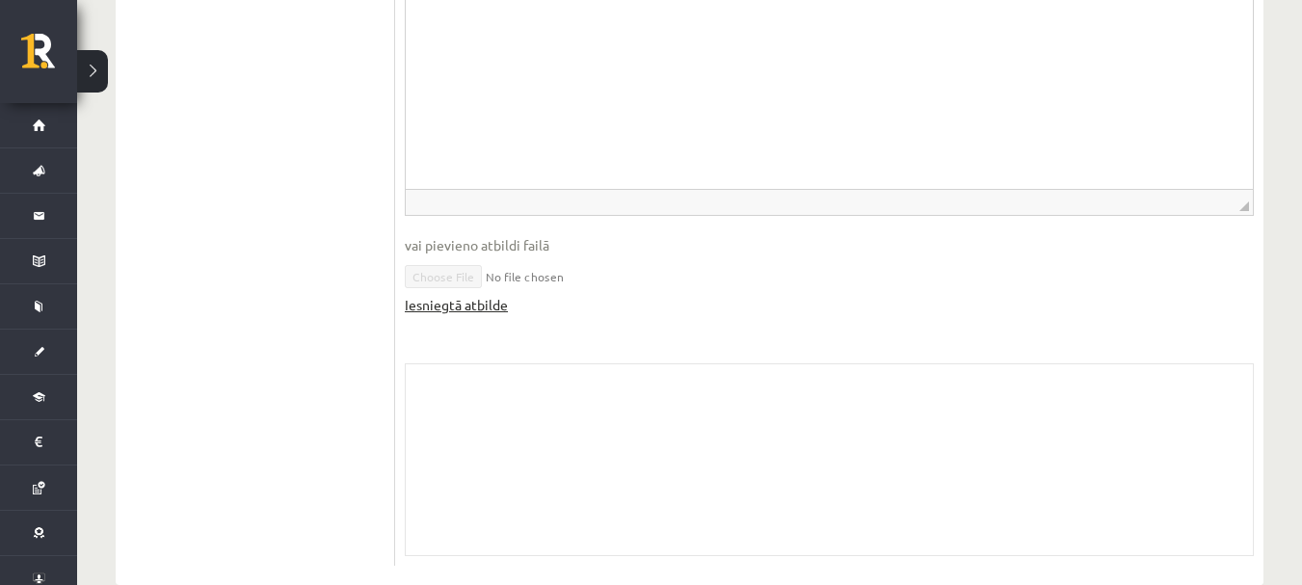
click at [476, 302] on link "Iesniegtā atbilde" at bounding box center [456, 305] width 103 height 20
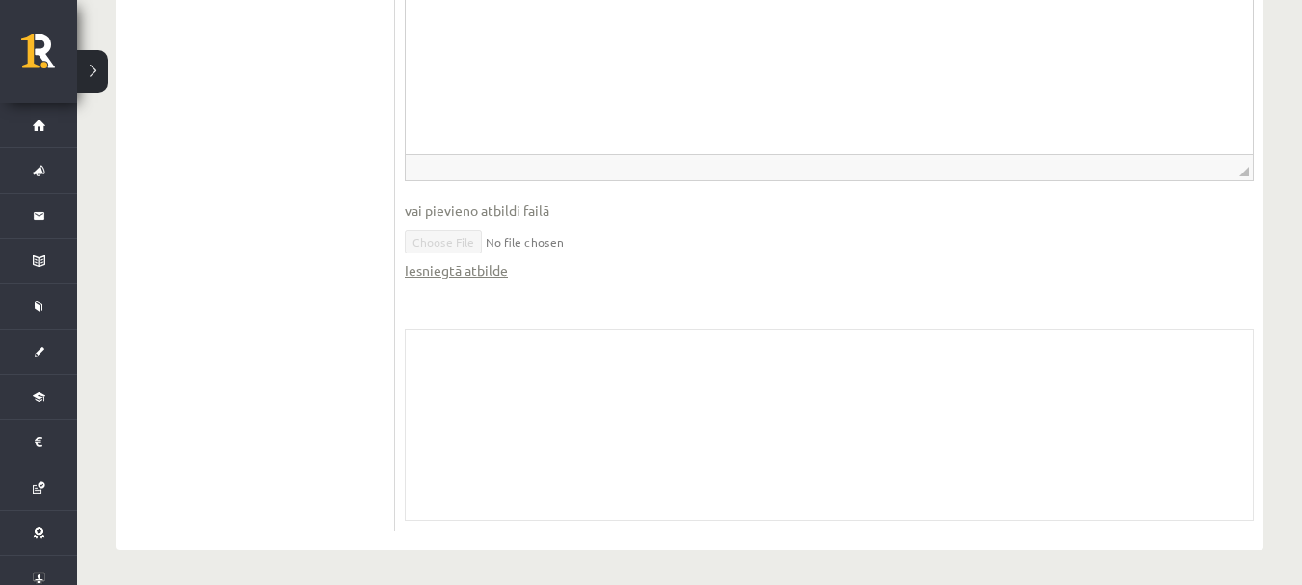
scroll to position [1293, 0]
click at [503, 356] on div "Skolotāja pielikums" at bounding box center [829, 420] width 849 height 193
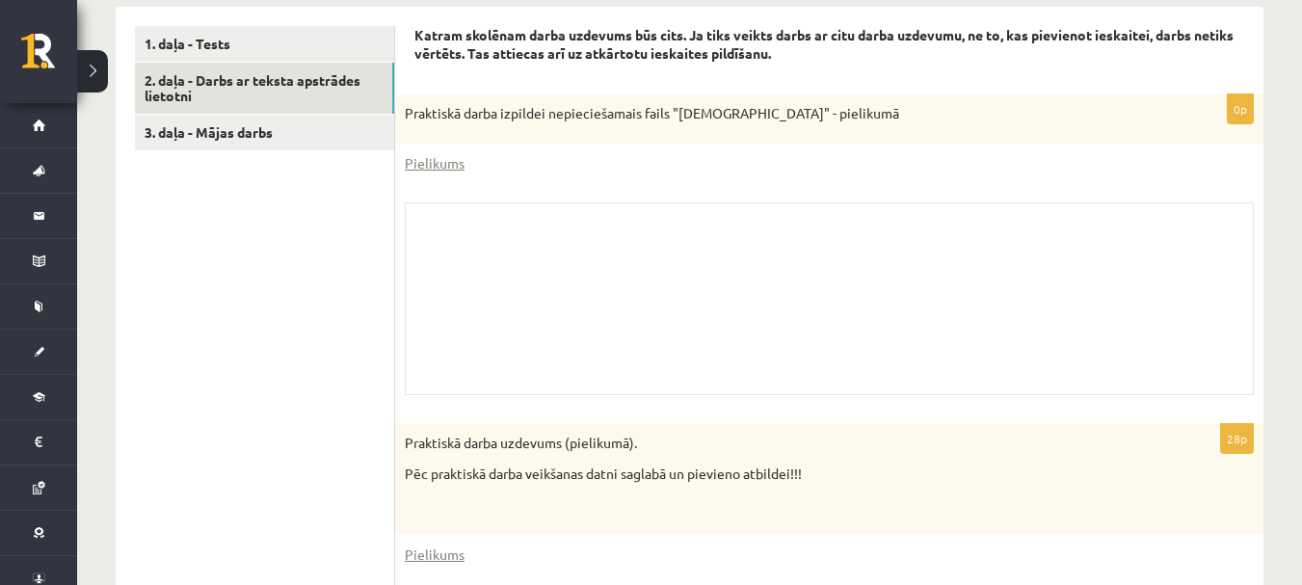
scroll to position [329, 0]
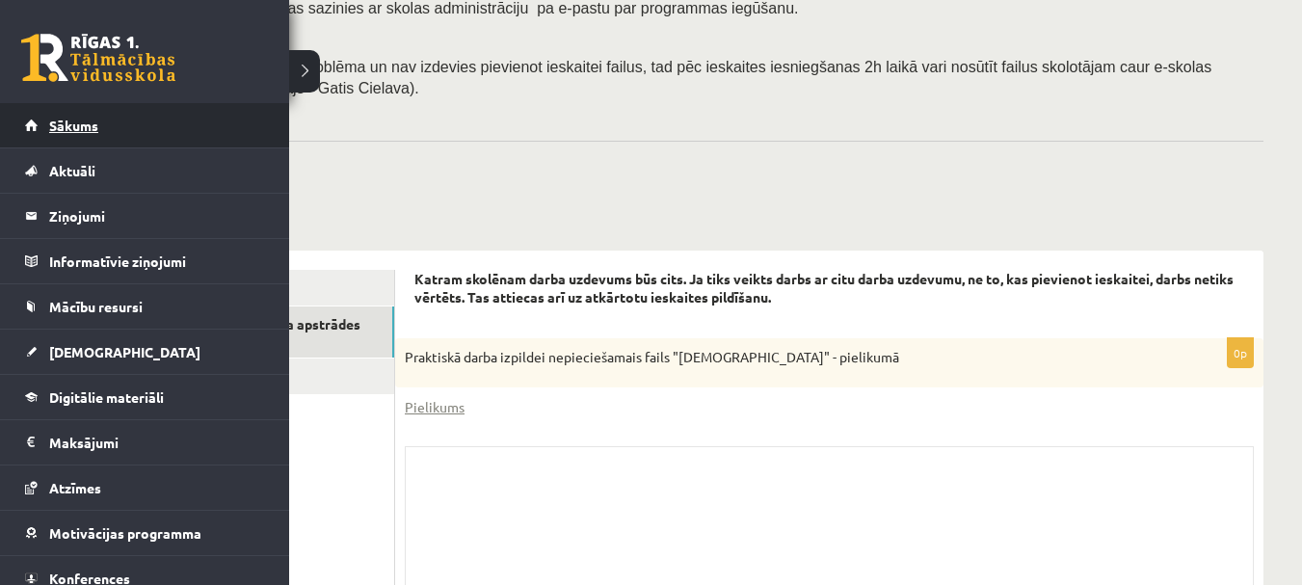
click at [117, 114] on link "Sākums" at bounding box center [145, 125] width 240 height 44
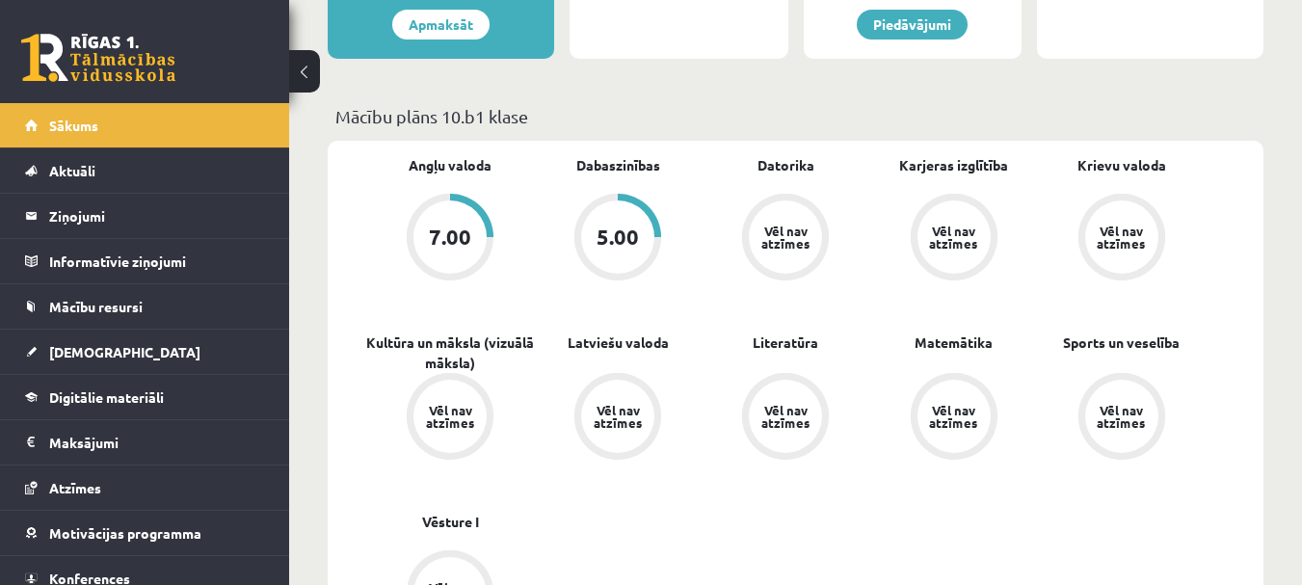
scroll to position [193, 0]
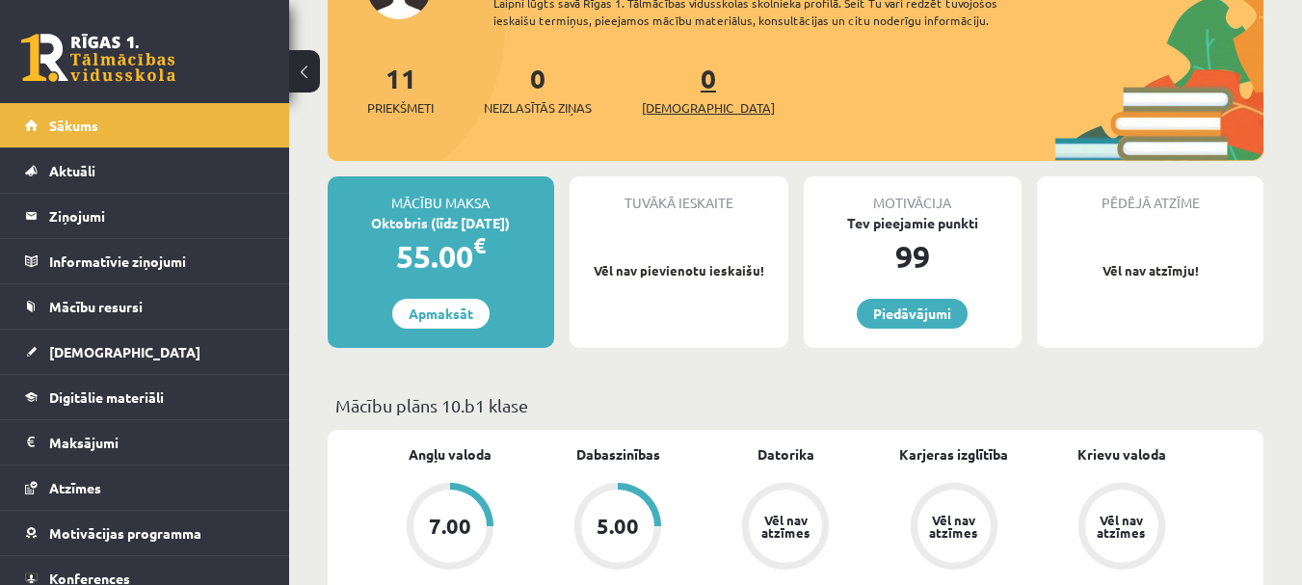
click at [682, 88] on link "0 [DEMOGRAPHIC_DATA]" at bounding box center [708, 89] width 133 height 57
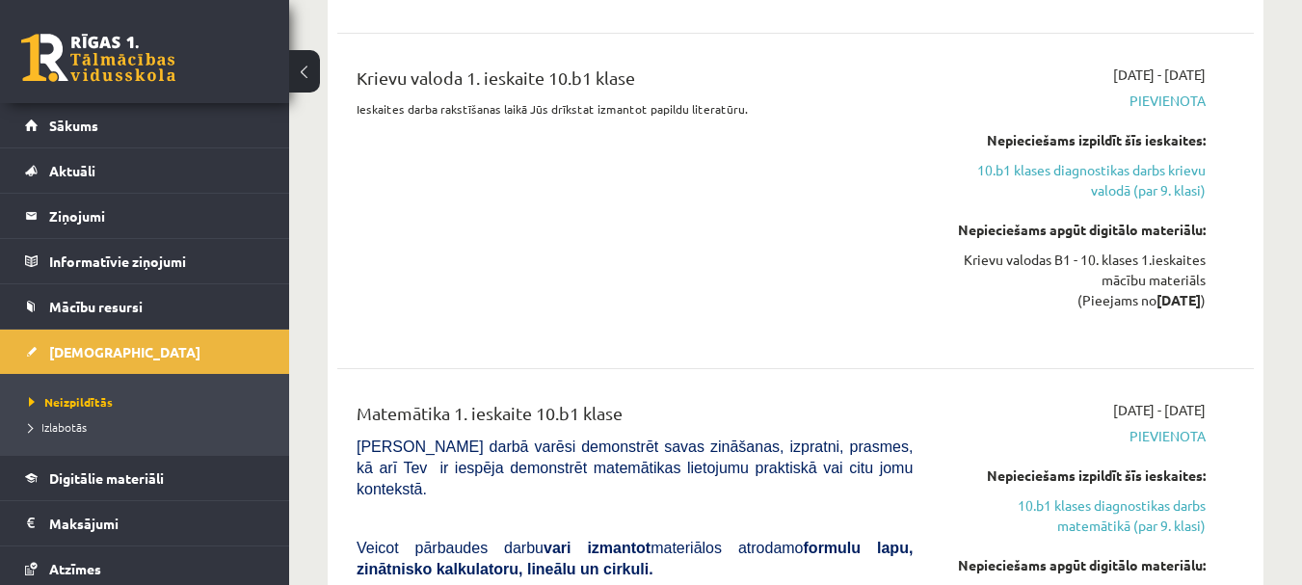
scroll to position [2121, 0]
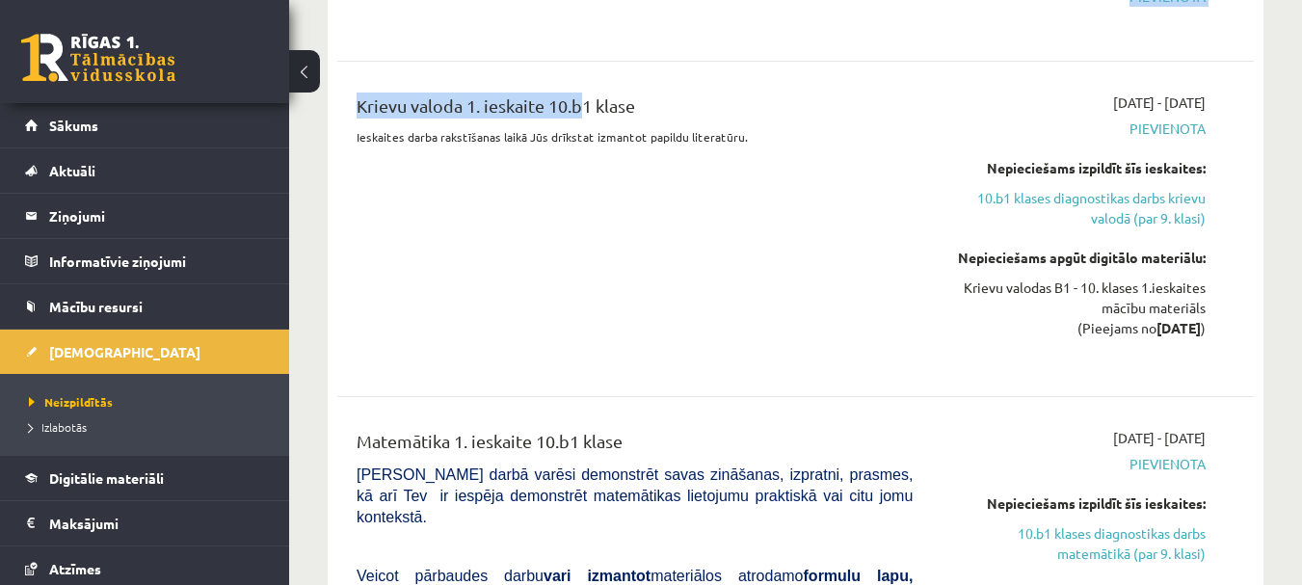
drag, startPoint x: 553, startPoint y: 70, endPoint x: 471, endPoint y: 308, distance: 251.8
click at [534, 78] on div "10.b1 klases diagnostikas darbs krievu valodā (par 9. klasi) [DATE] - [DATE] [G…" at bounding box center [795, 540] width 917 height 1462
drag, startPoint x: 831, startPoint y: 238, endPoint x: 349, endPoint y: 116, distance: 497.3
click at [828, 239] on div "Krievu valoda 1. ieskaite 10.b1 klase Ieskaites darba rakstīšanas laikā Jūs drī…" at bounding box center [634, 229] width 585 height 273
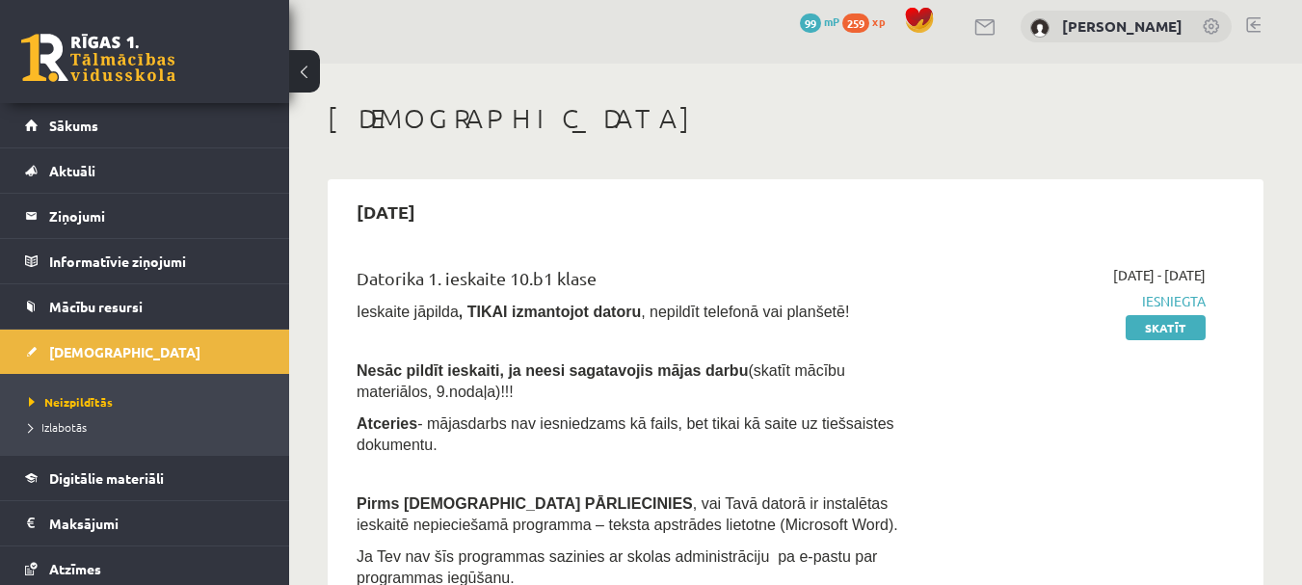
scroll to position [0, 0]
